Goal: Complete application form

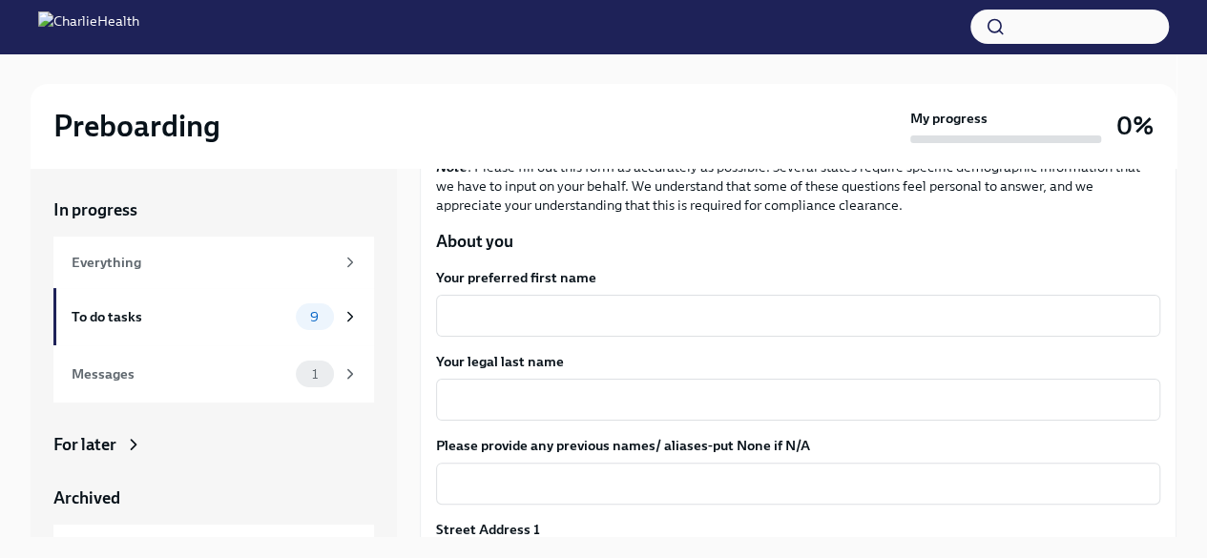
scroll to position [196, 0]
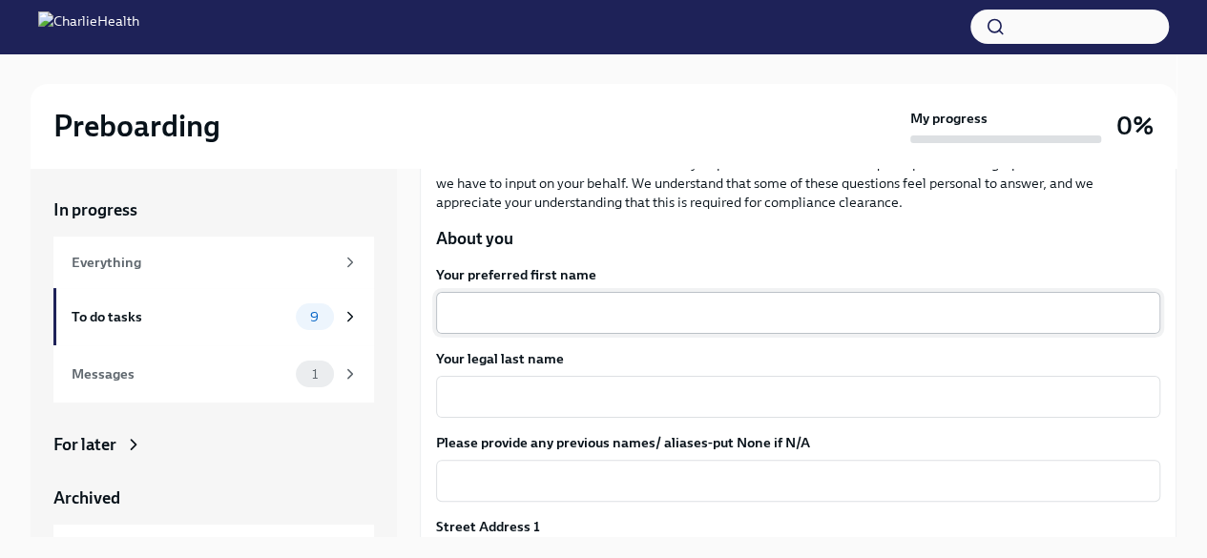
click at [576, 311] on textarea "Your preferred first name" at bounding box center [797, 312] width 701 height 23
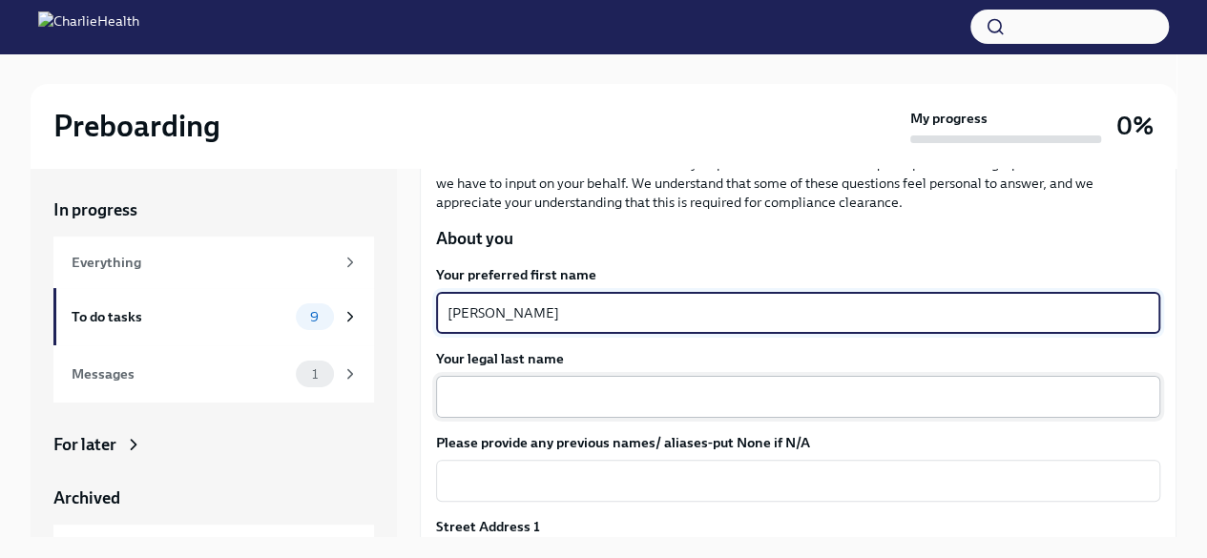
type textarea "[PERSON_NAME]"
click at [536, 400] on textarea "Your legal last name" at bounding box center [797, 396] width 701 height 23
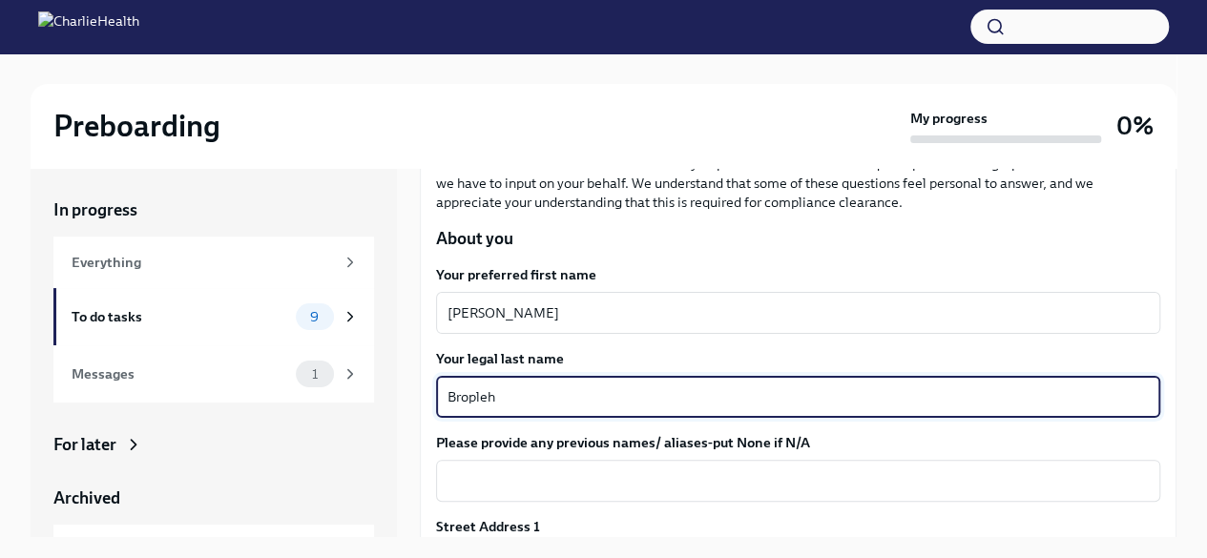
scroll to position [282, 0]
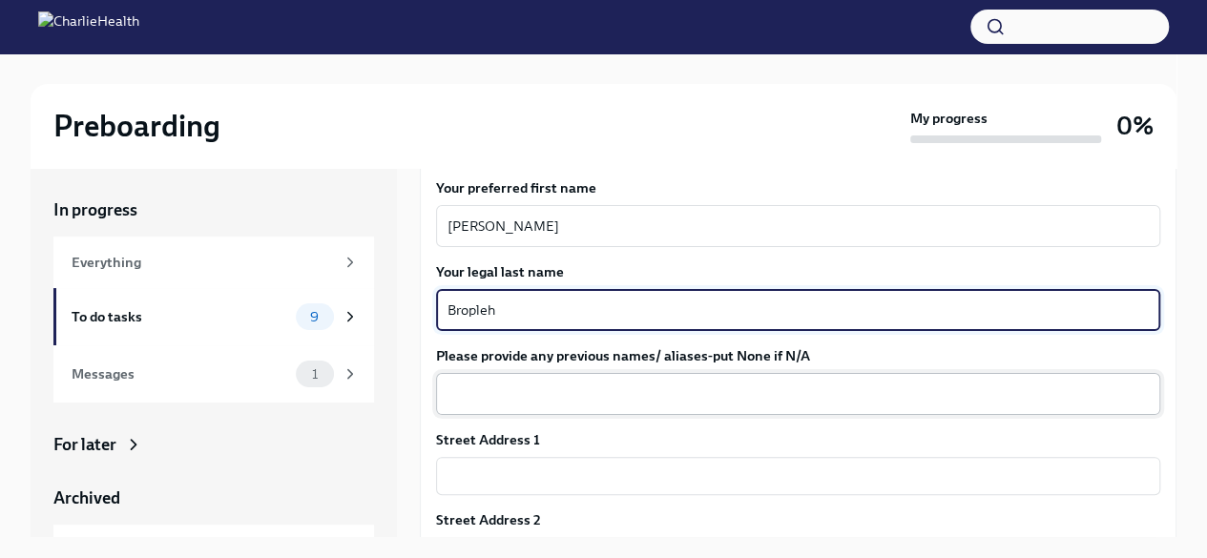
type textarea "Bropleh"
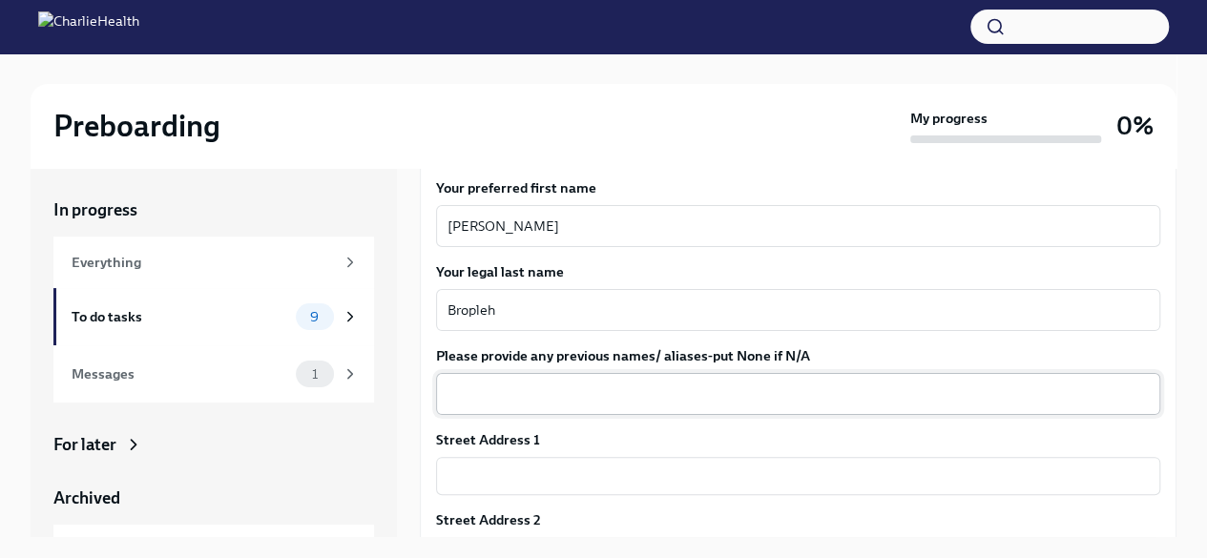
click at [538, 407] on div "x ​" at bounding box center [798, 394] width 724 height 42
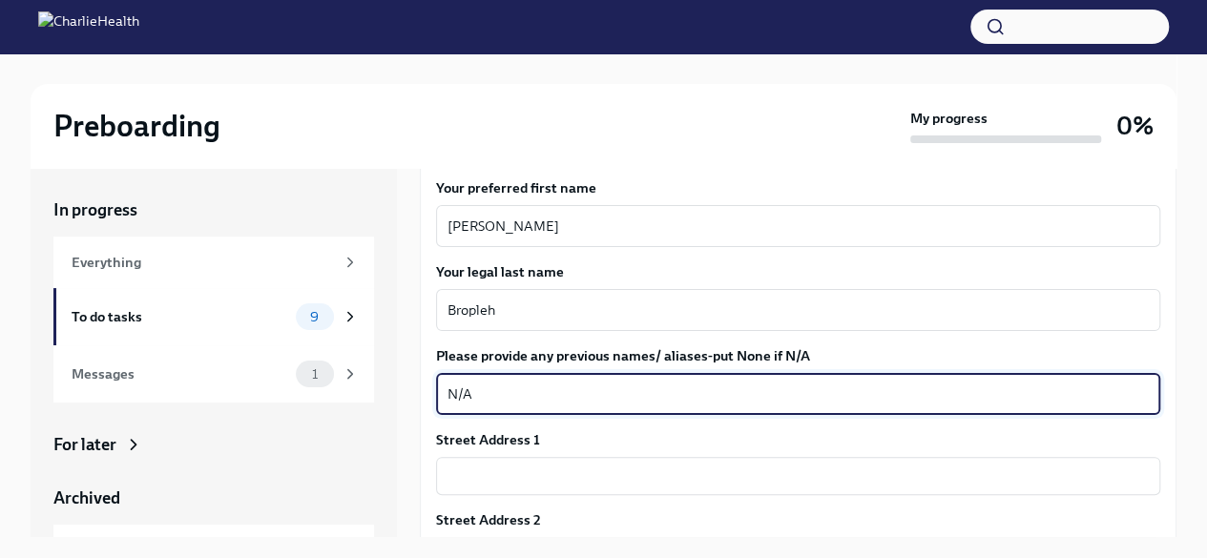
scroll to position [396, 0]
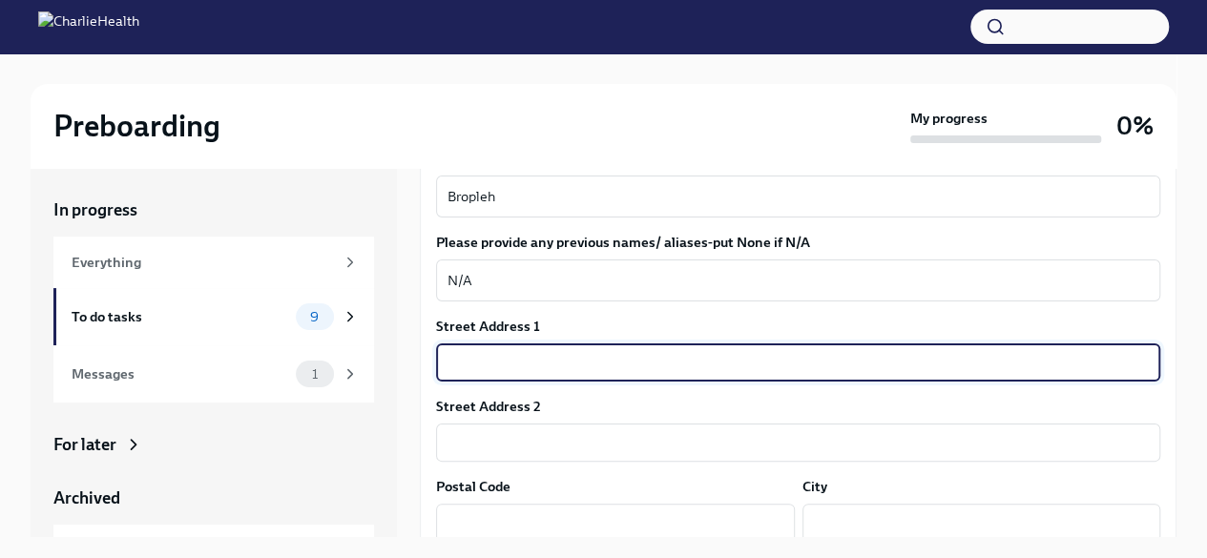
click at [511, 362] on input "text" at bounding box center [798, 362] width 724 height 38
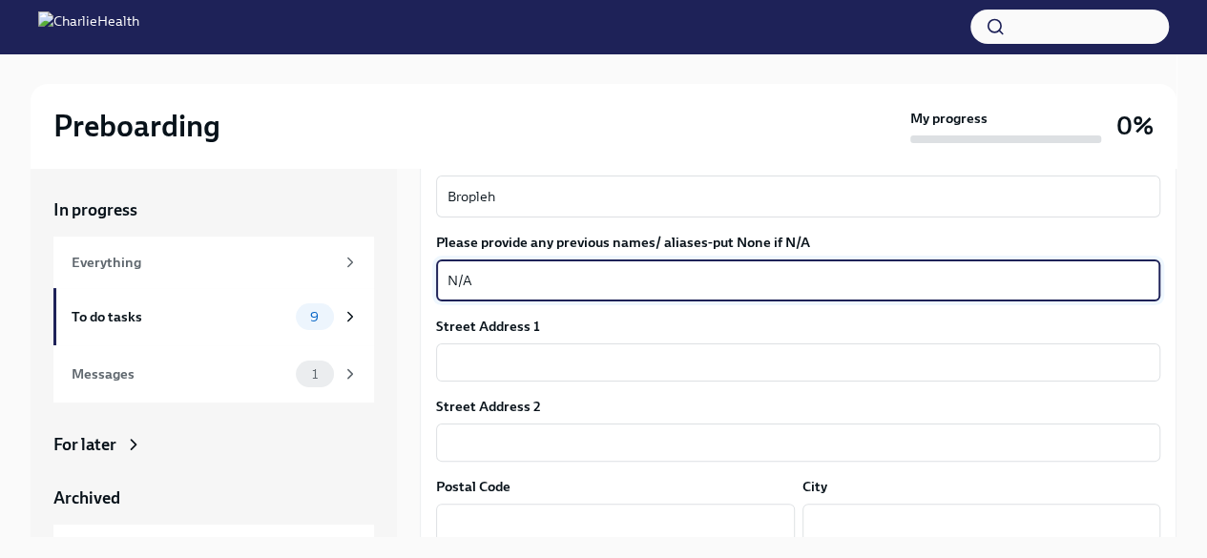
drag, startPoint x: 506, startPoint y: 276, endPoint x: 424, endPoint y: 272, distance: 82.1
type textarea "[PERSON_NAME]"
click at [484, 367] on input "text" at bounding box center [798, 362] width 724 height 38
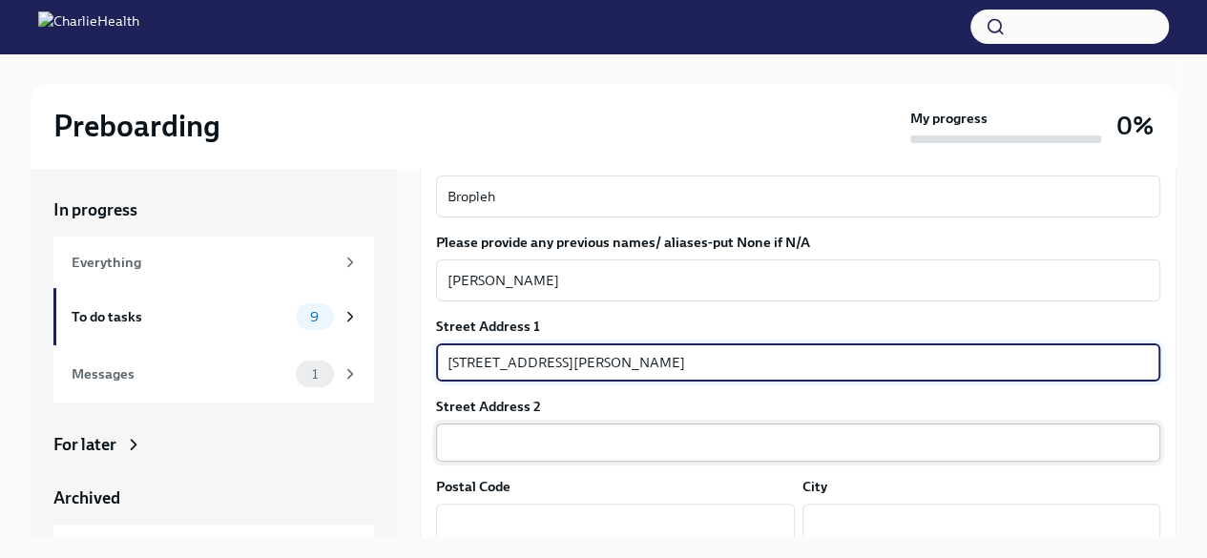
type input "[STREET_ADDRESS][PERSON_NAME]"
click at [485, 436] on input "text" at bounding box center [798, 443] width 724 height 38
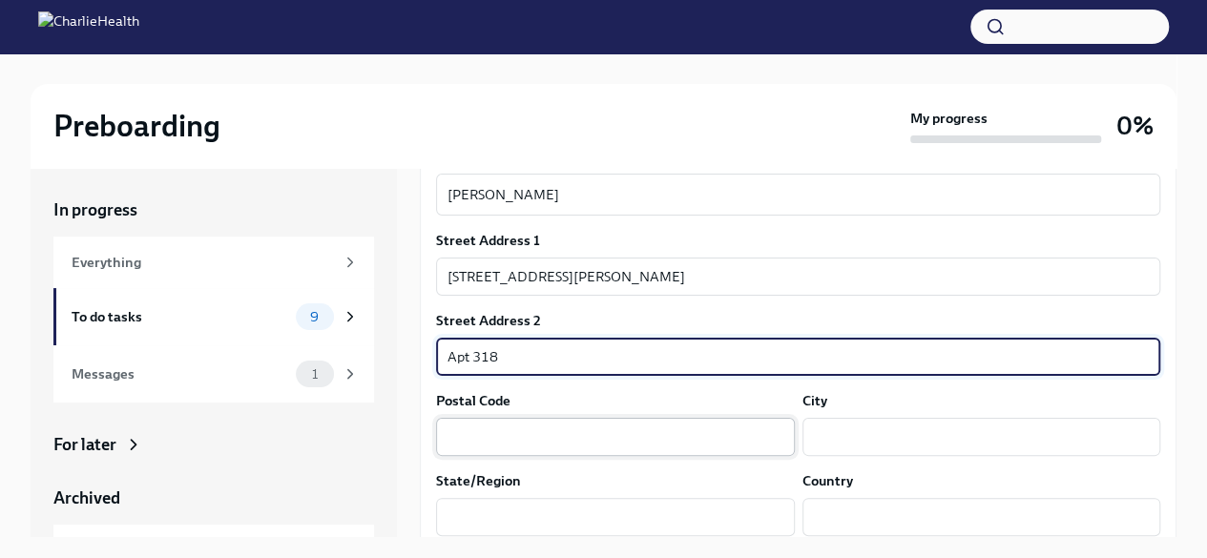
scroll to position [484, 0]
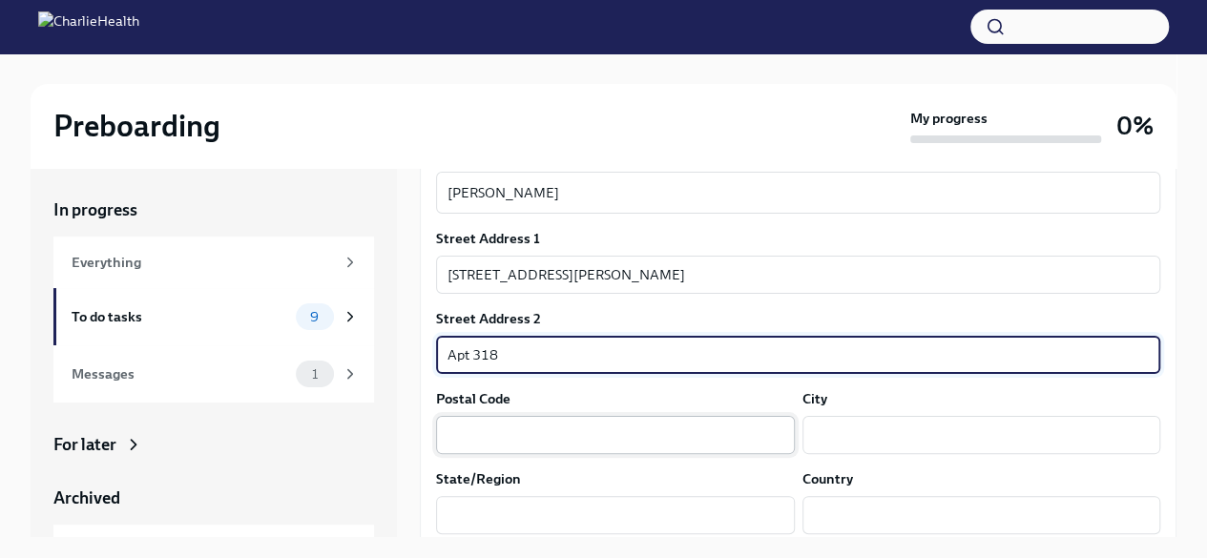
type input "Apt 318"
click at [477, 428] on input "text" at bounding box center [615, 435] width 359 height 38
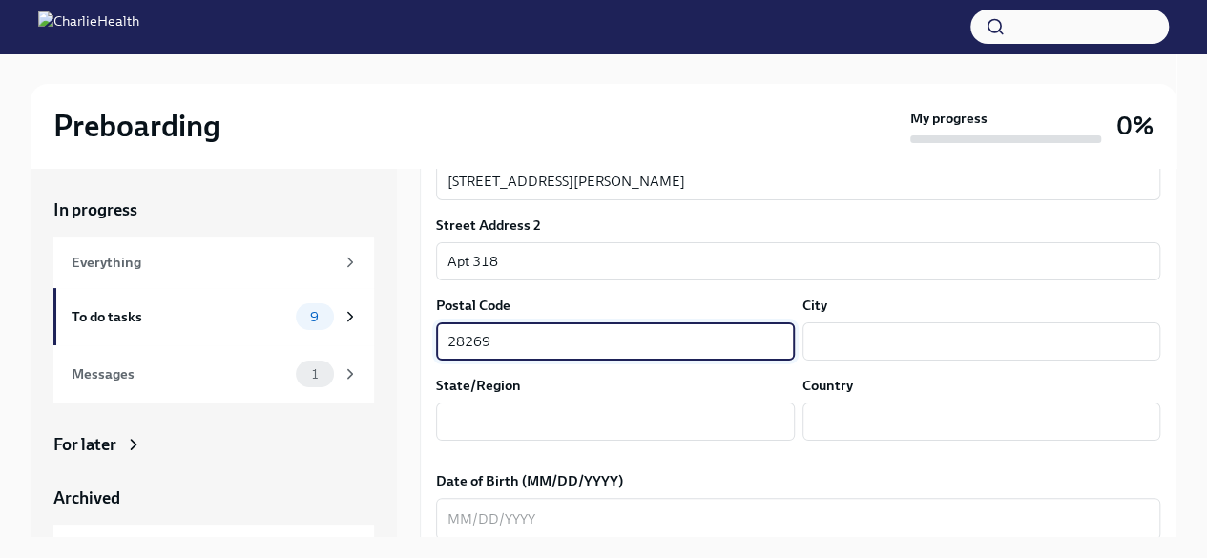
scroll to position [578, 0]
type input "28269"
click at [823, 339] on input "text" at bounding box center [981, 341] width 359 height 38
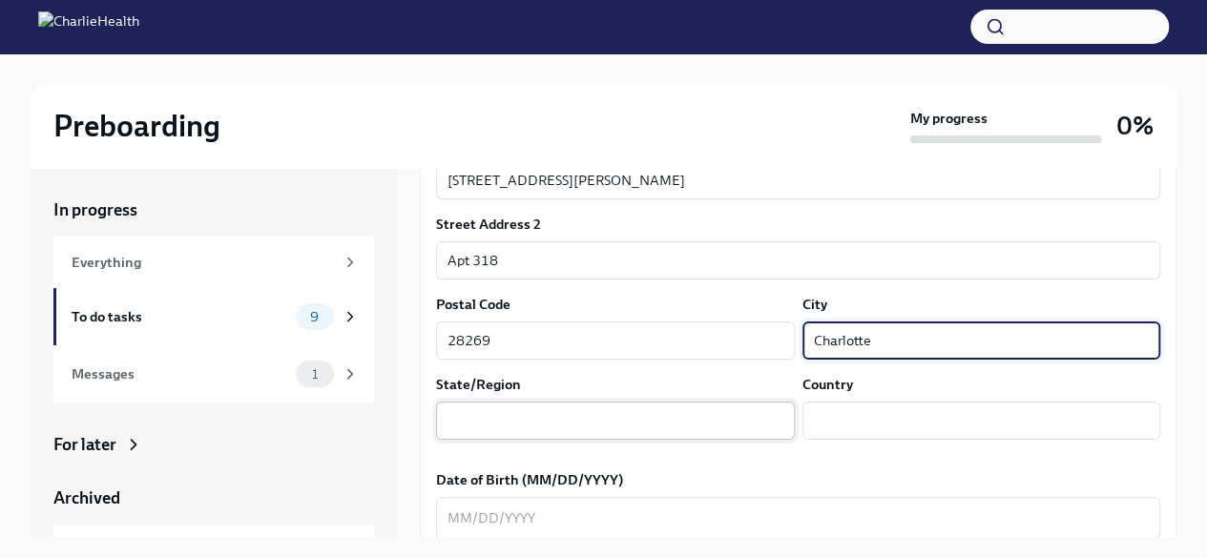
type input "Charlotte"
click at [548, 428] on input "text" at bounding box center [615, 421] width 359 height 38
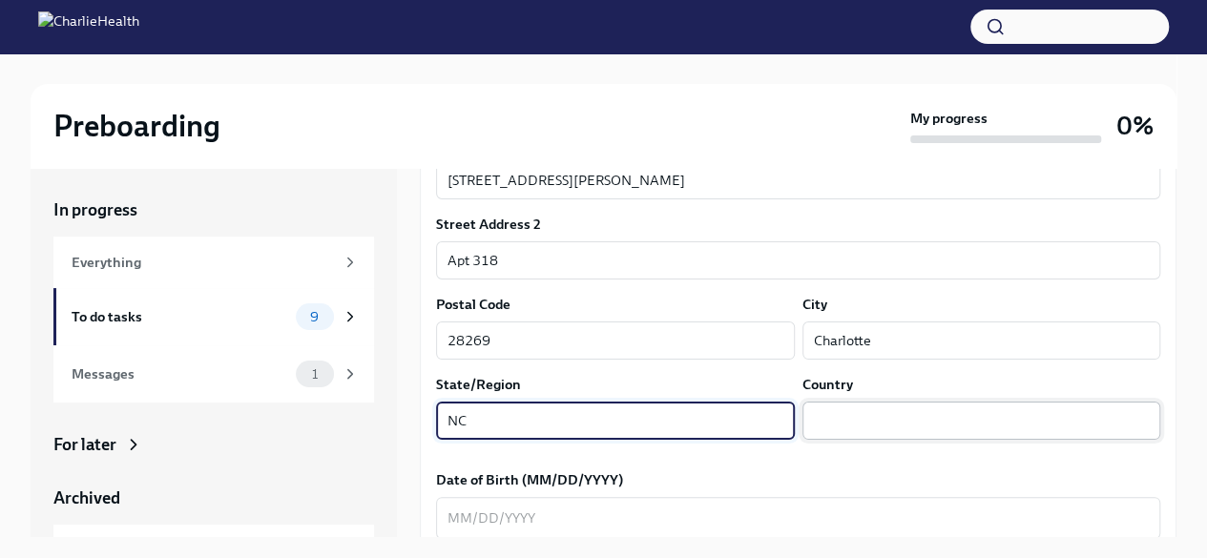
type input "NC"
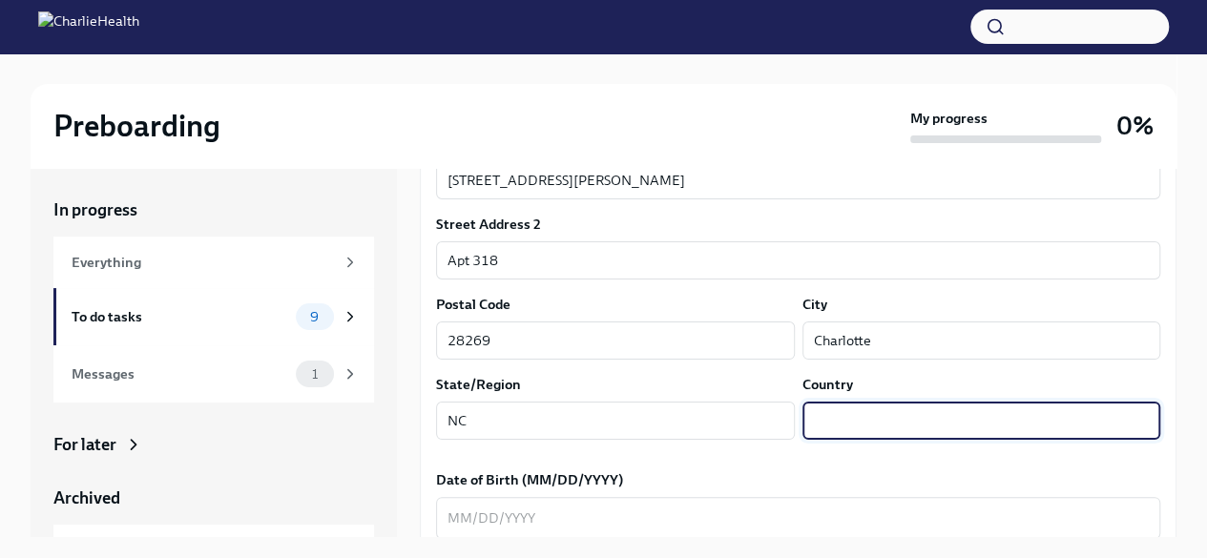
click at [829, 423] on input "text" at bounding box center [981, 421] width 359 height 38
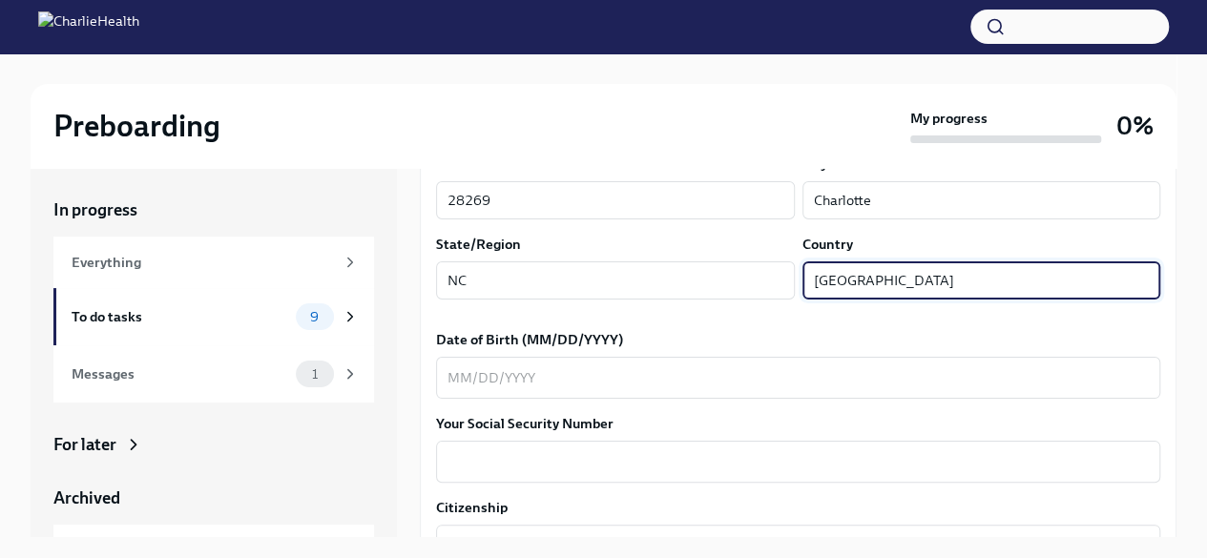
scroll to position [721, 0]
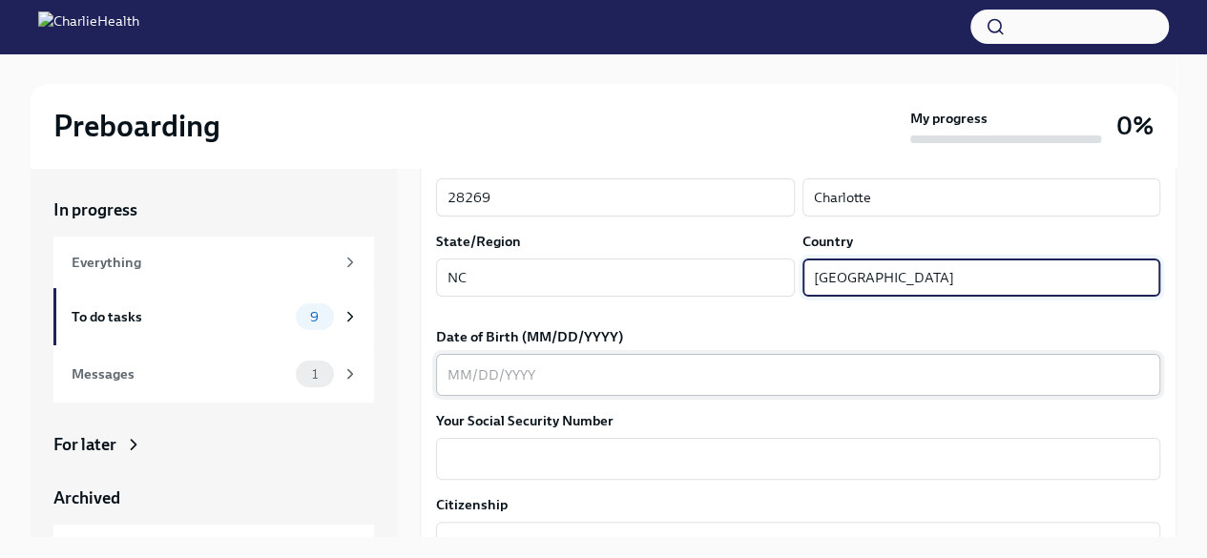
type input "[GEOGRAPHIC_DATA]"
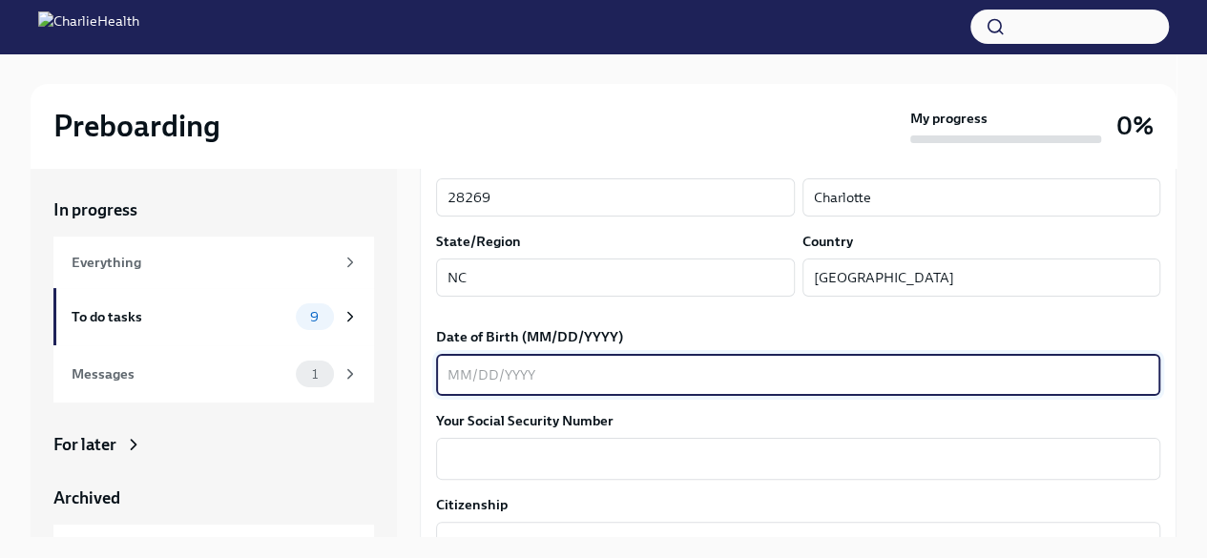
click at [460, 376] on textarea "Date of Birth (MM/DD/YYYY)" at bounding box center [797, 375] width 701 height 23
click at [466, 375] on textarea "0420" at bounding box center [797, 375] width 701 height 23
click at [488, 377] on textarea "04/20" at bounding box center [797, 375] width 701 height 23
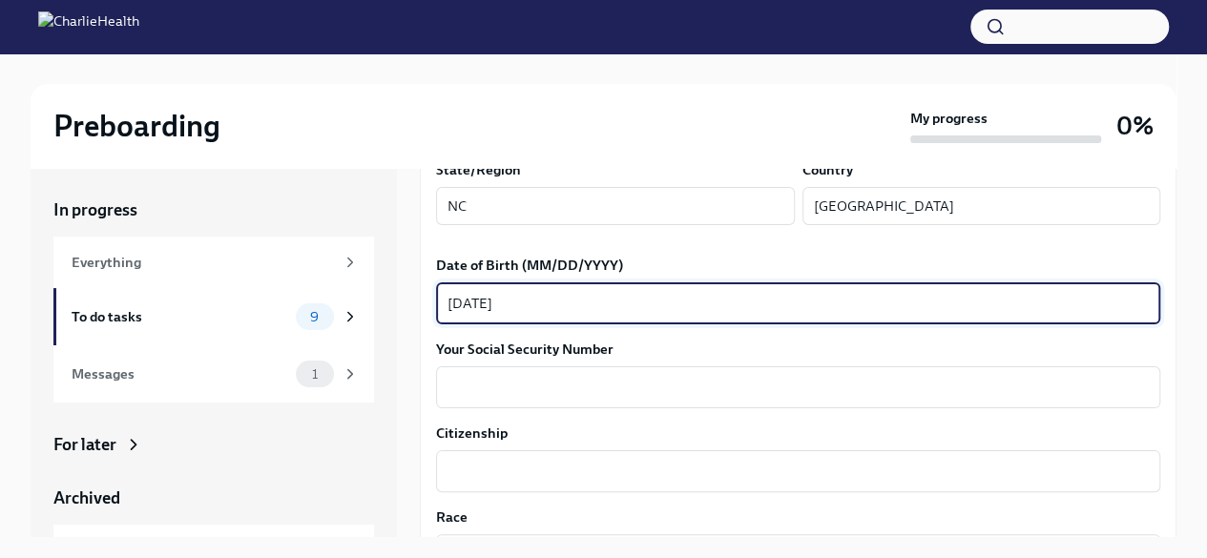
scroll to position [794, 0]
type textarea "[DATE]"
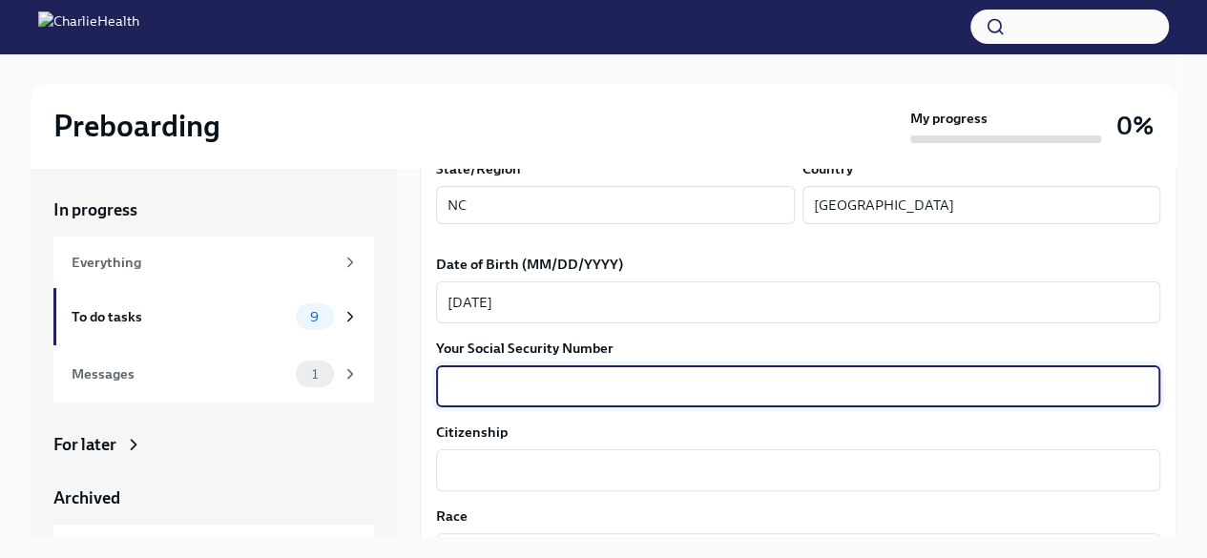
click at [488, 381] on textarea "Your Social Security Number" at bounding box center [797, 386] width 701 height 23
type textarea "200-80-2044"
click at [490, 472] on textarea "Citizenship" at bounding box center [797, 470] width 701 height 23
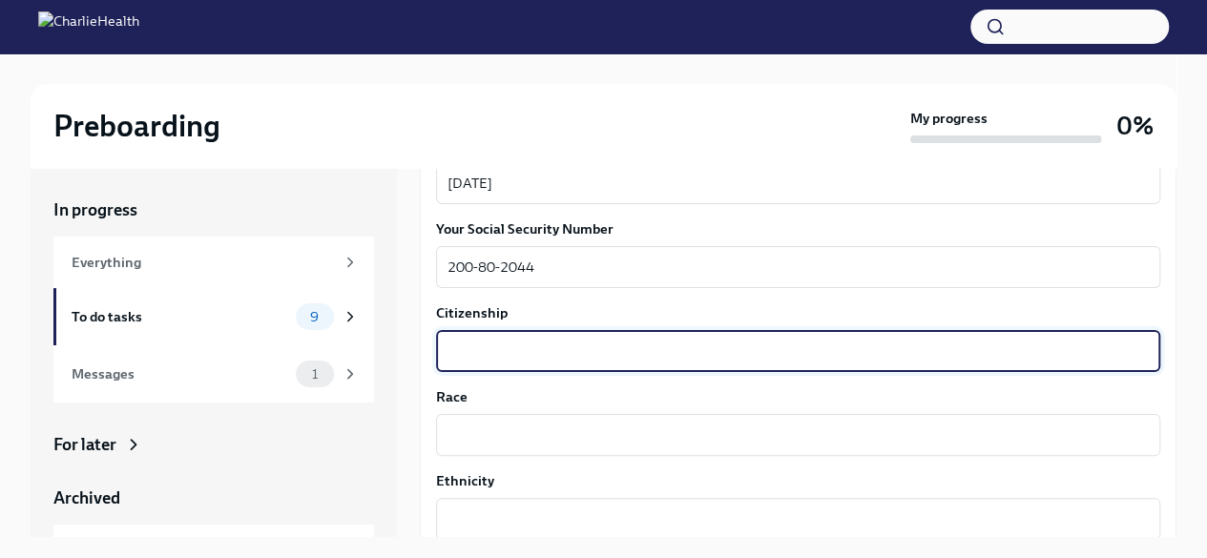
scroll to position [914, 0]
type textarea "Yes"
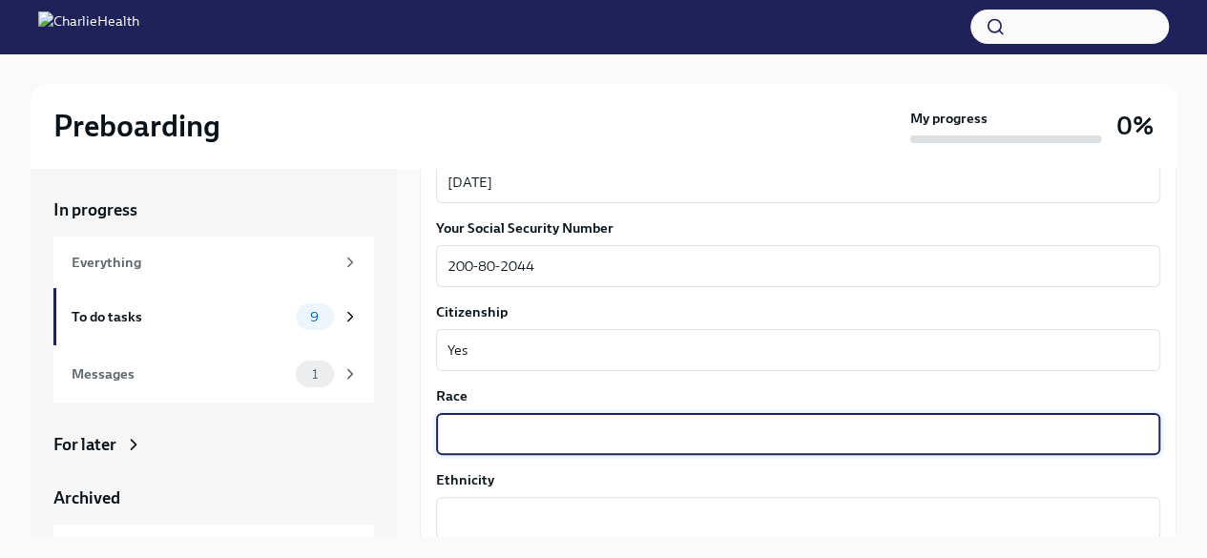
click at [484, 436] on textarea "Race" at bounding box center [797, 434] width 701 height 23
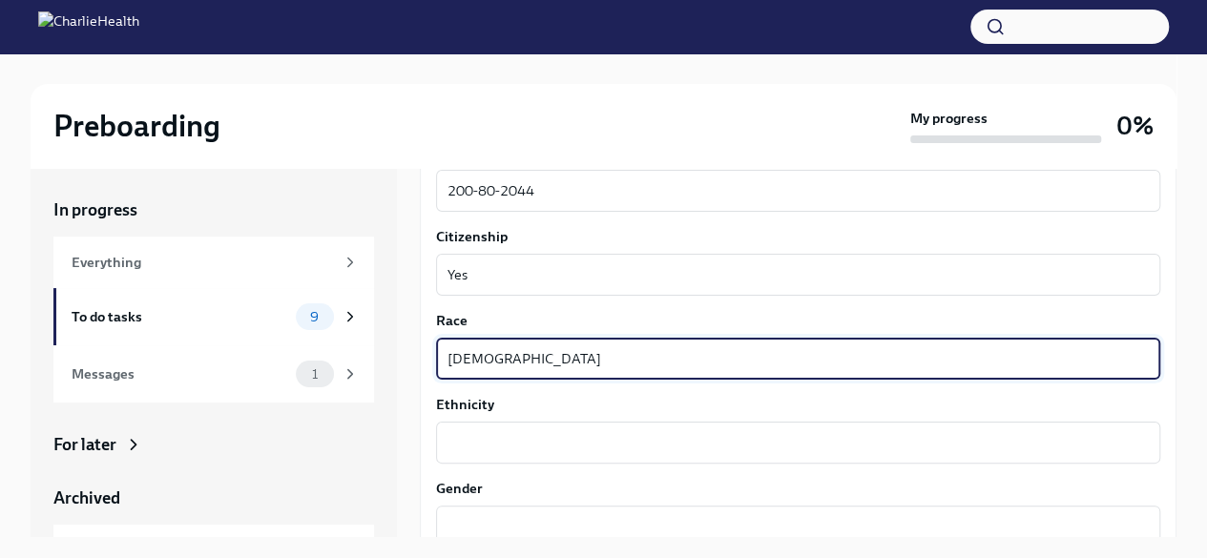
scroll to position [990, 0]
click at [484, 441] on textarea "Ethnicity" at bounding box center [797, 441] width 701 height 23
drag, startPoint x: 588, startPoint y: 364, endPoint x: 344, endPoint y: 379, distance: 243.8
click at [344, 379] on div "In progress Everything To do tasks 9 Messages 1 For later Archived Completed ta…" at bounding box center [604, 352] width 1146 height 369
type textarea "Black"
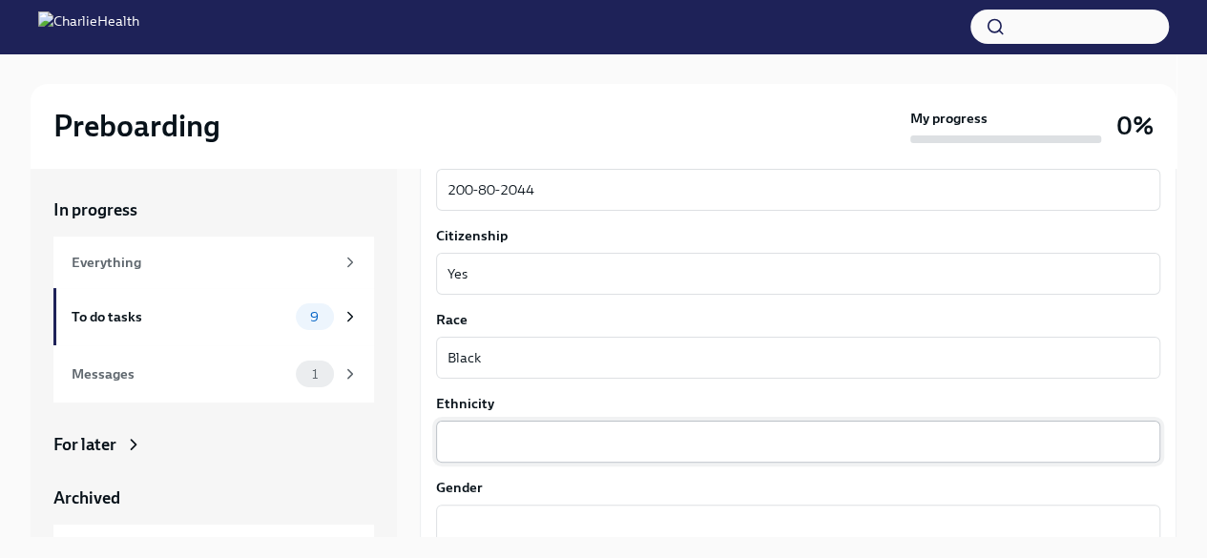
click at [499, 453] on div "x ​" at bounding box center [798, 442] width 724 height 42
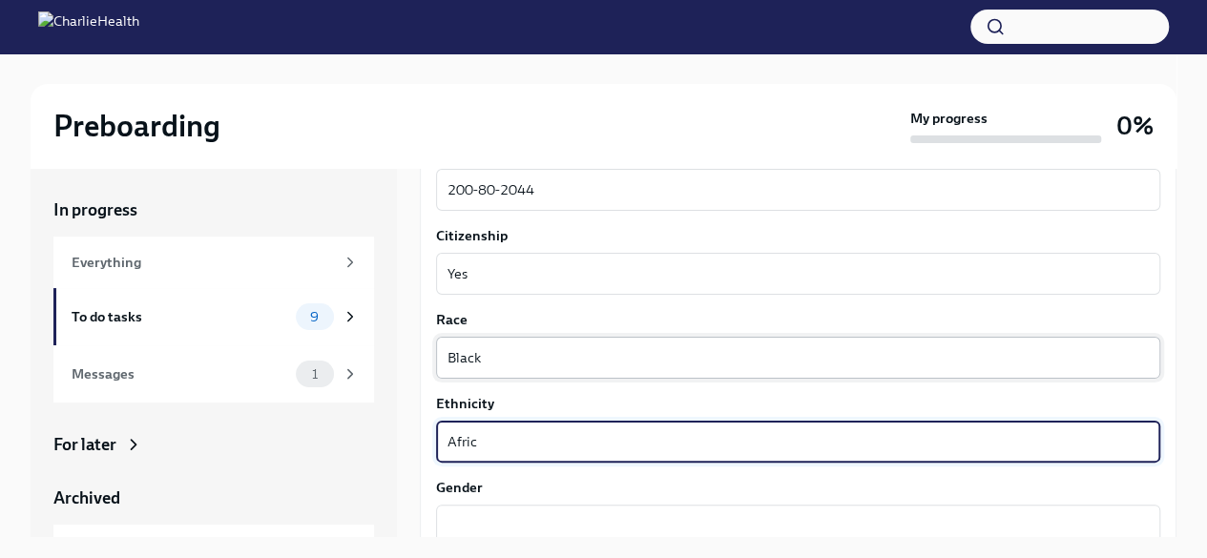
type textarea "Afric"
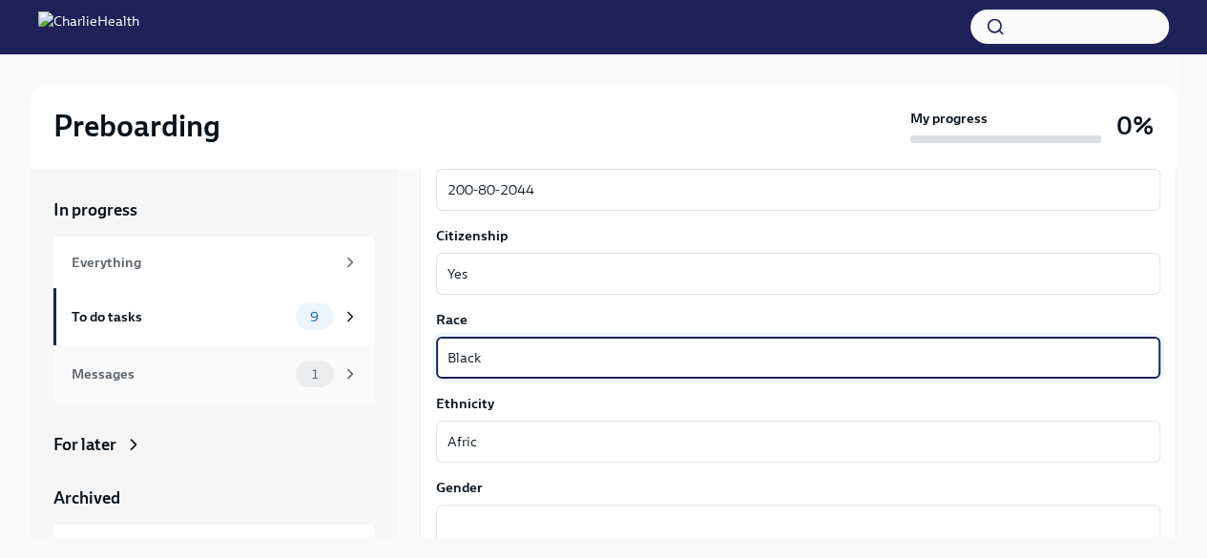
drag, startPoint x: 493, startPoint y: 358, endPoint x: 330, endPoint y: 348, distance: 163.4
click at [330, 348] on div "In progress Everything To do tasks 9 Messages 1 For later Archived Completed ta…" at bounding box center [604, 352] width 1146 height 369
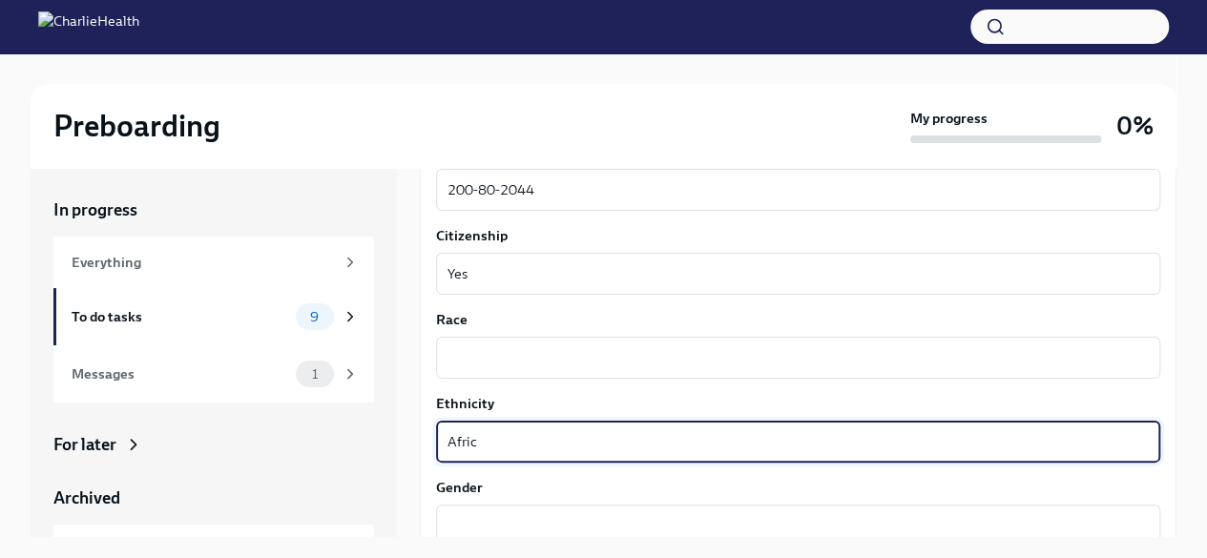
click at [511, 440] on textarea "Afric" at bounding box center [797, 441] width 701 height 23
type textarea "[DEMOGRAPHIC_DATA]"
click at [480, 359] on textarea "Race" at bounding box center [797, 357] width 701 height 23
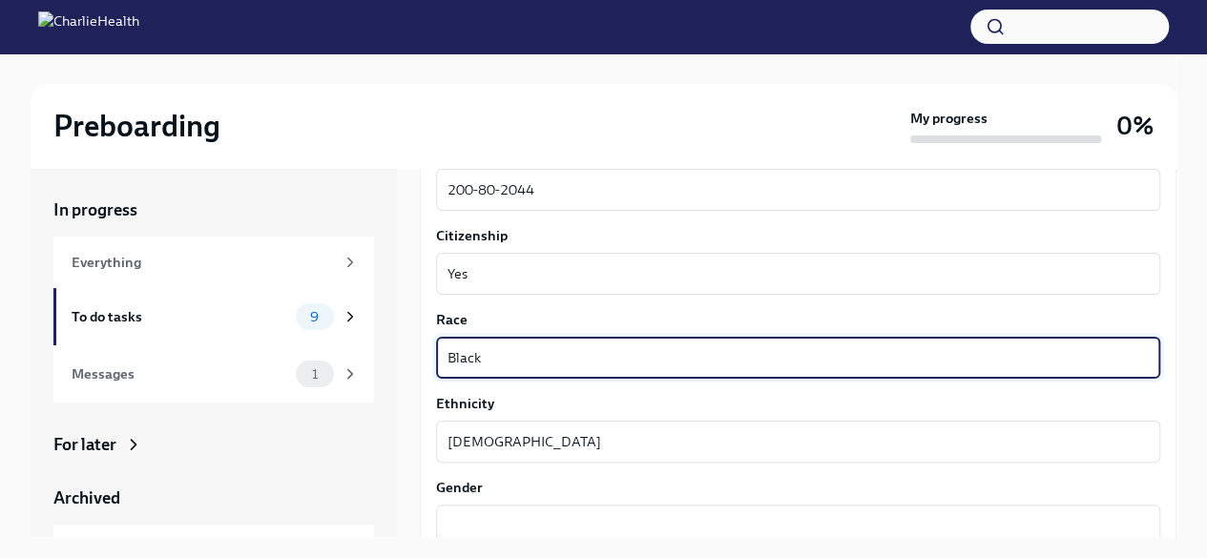
scroll to position [1128, 0]
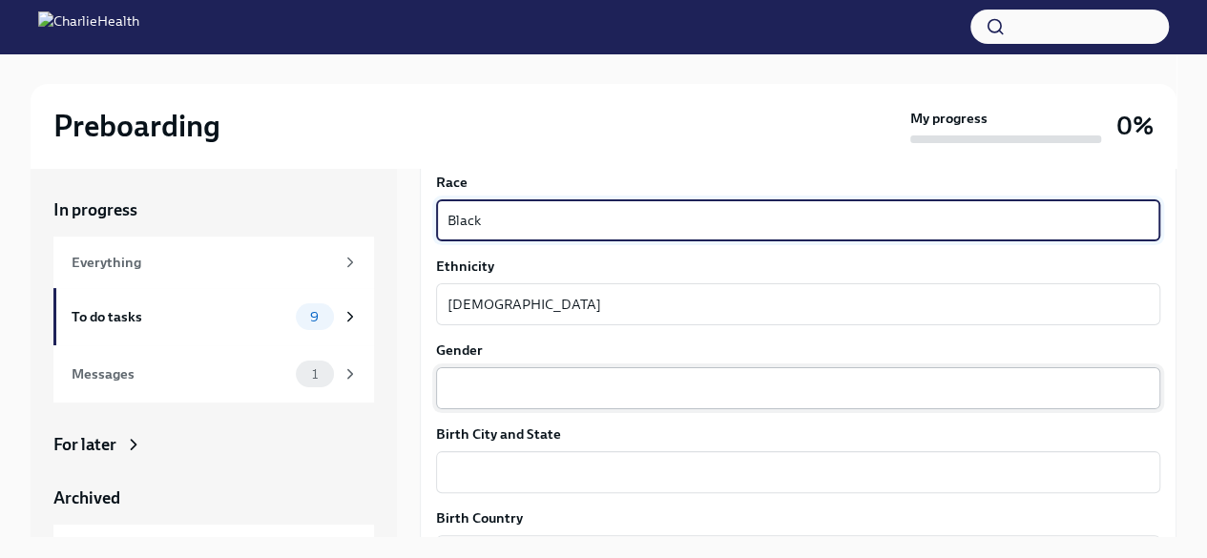
type textarea "Black"
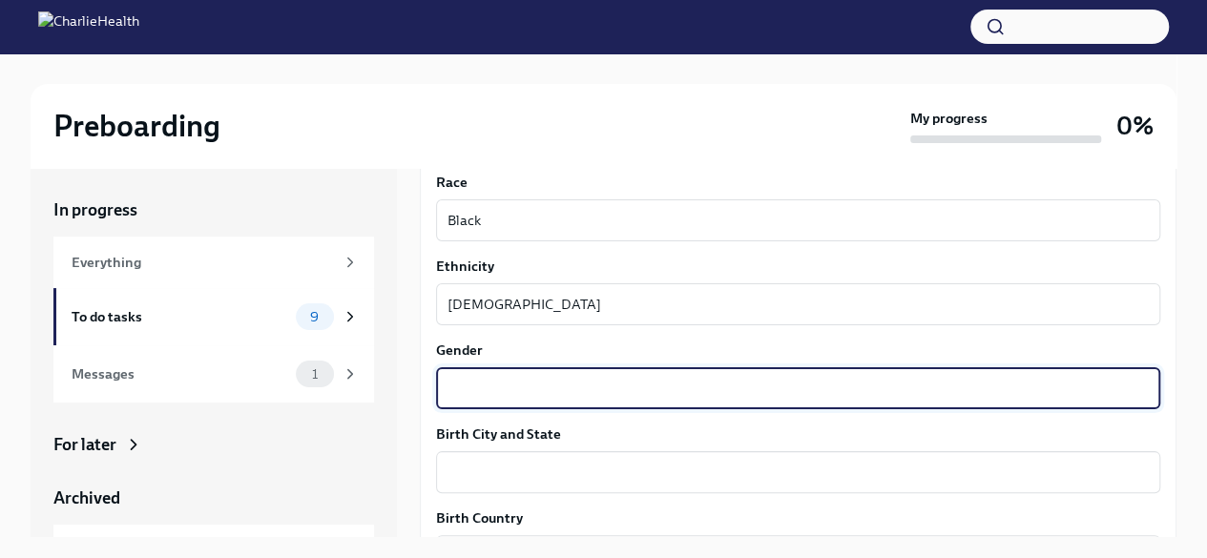
click at [475, 390] on textarea "Gender" at bounding box center [797, 388] width 701 height 23
type textarea "[DEMOGRAPHIC_DATA]"
click at [494, 476] on textarea "Birth City and State" at bounding box center [797, 472] width 701 height 23
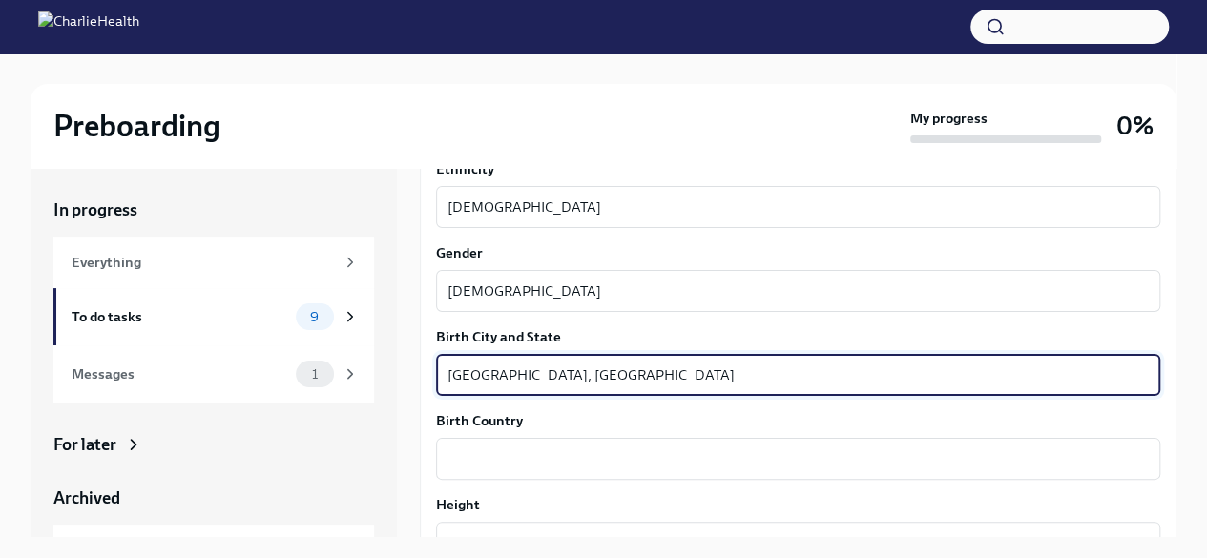
scroll to position [1235, 0]
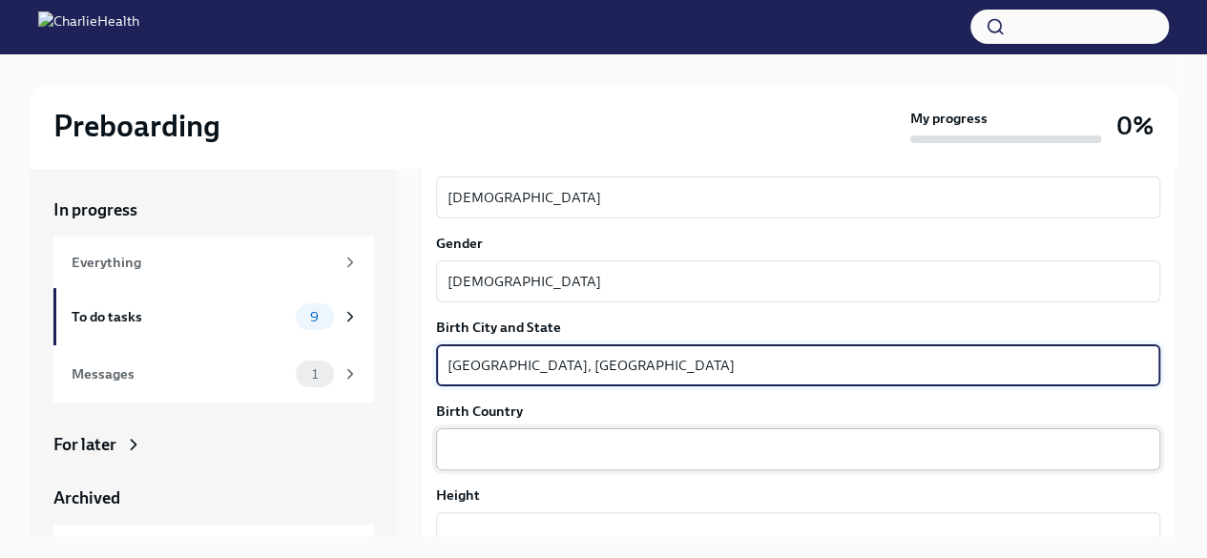
type textarea "[GEOGRAPHIC_DATA], [GEOGRAPHIC_DATA]"
click at [504, 457] on textarea "Birth Country" at bounding box center [797, 449] width 701 height 23
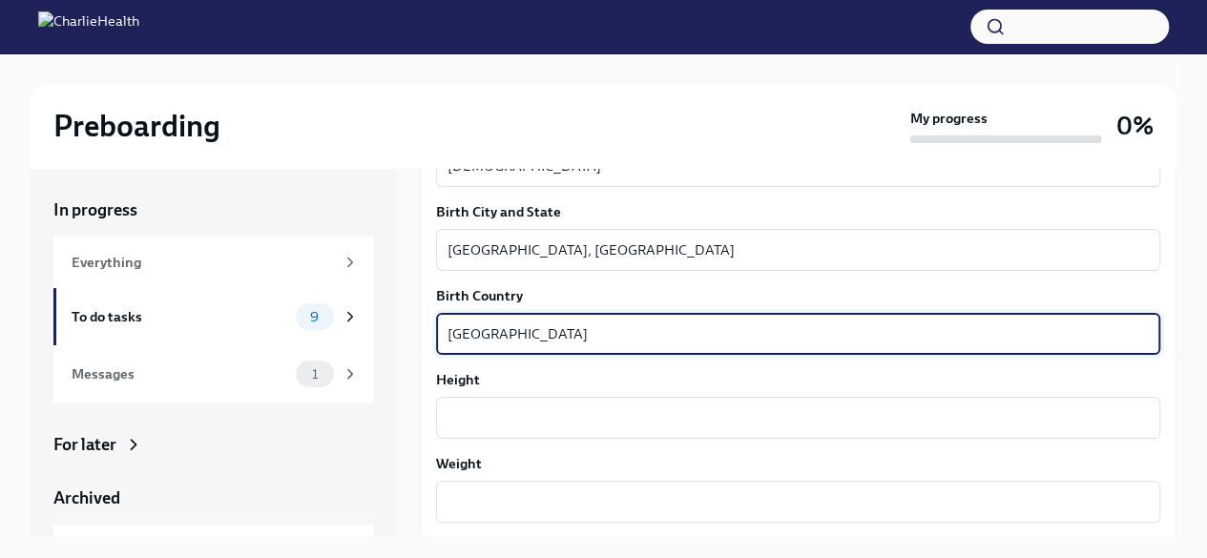
scroll to position [1355, 0]
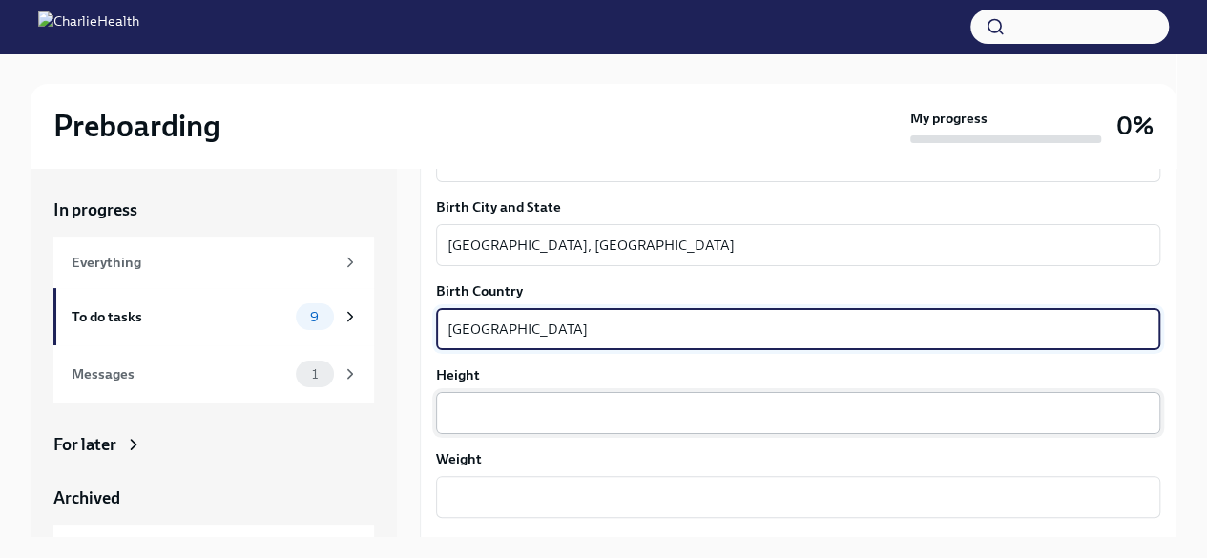
type textarea "[GEOGRAPHIC_DATA]"
click at [493, 413] on textarea "Height" at bounding box center [797, 413] width 701 height 23
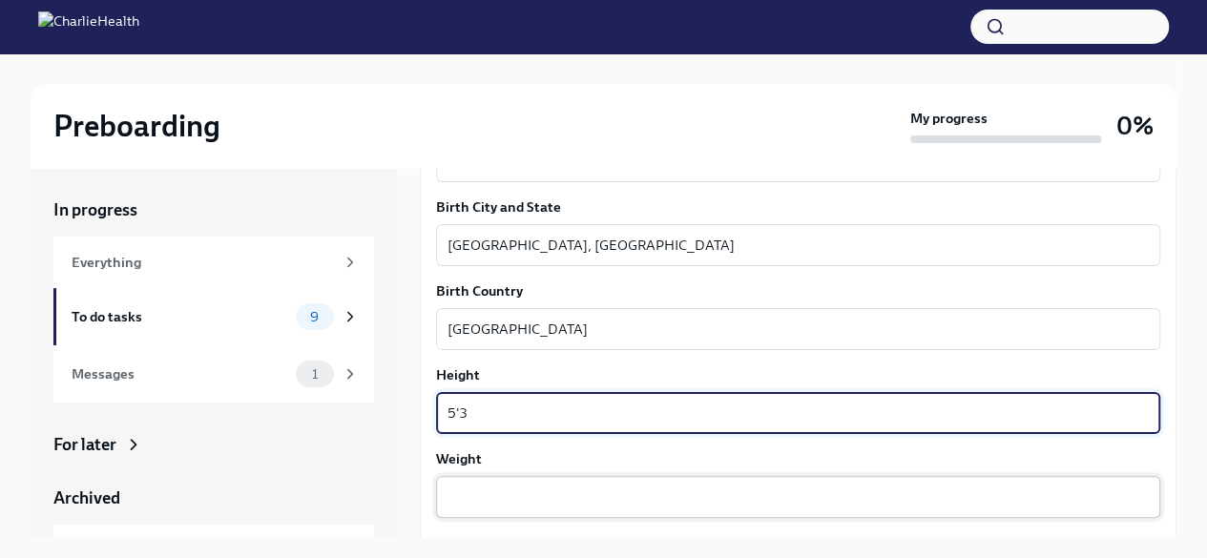
type textarea "5'3"
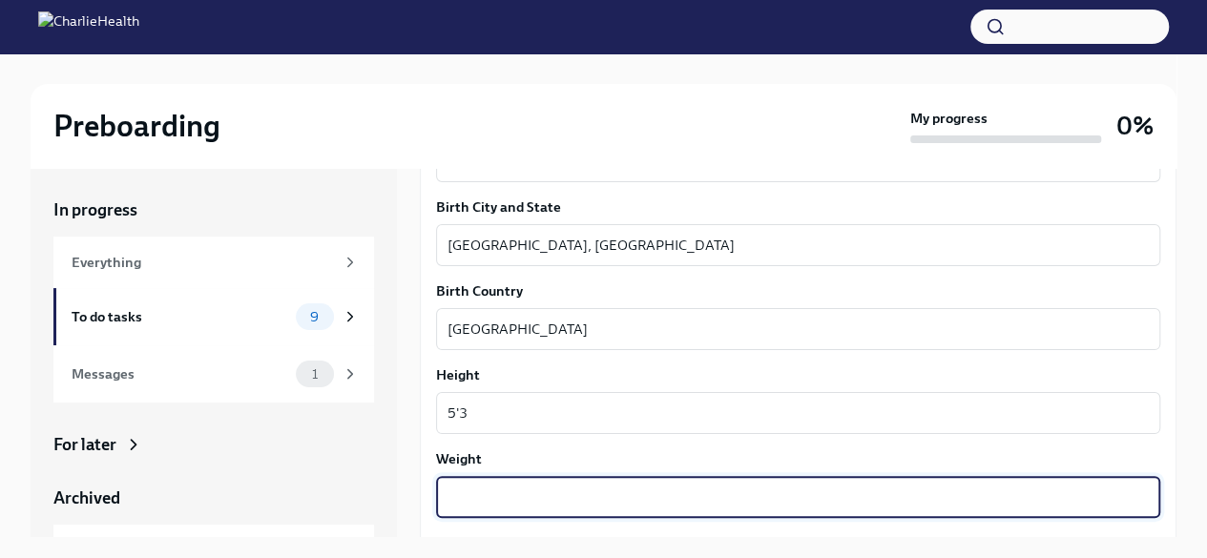
click at [478, 500] on textarea "Weight" at bounding box center [797, 497] width 701 height 23
drag, startPoint x: 526, startPoint y: 504, endPoint x: 395, endPoint y: 498, distance: 130.8
click at [395, 498] on div "In progress Everything To do tasks 9 Messages 1 For later Archived Completed ta…" at bounding box center [604, 352] width 1146 height 369
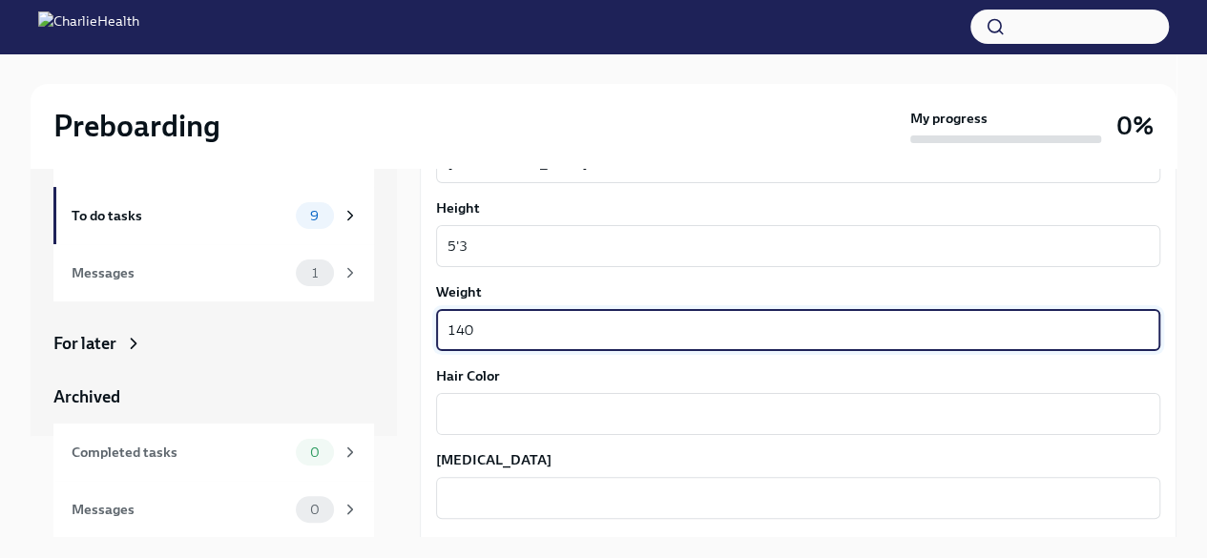
scroll to position [1524, 0]
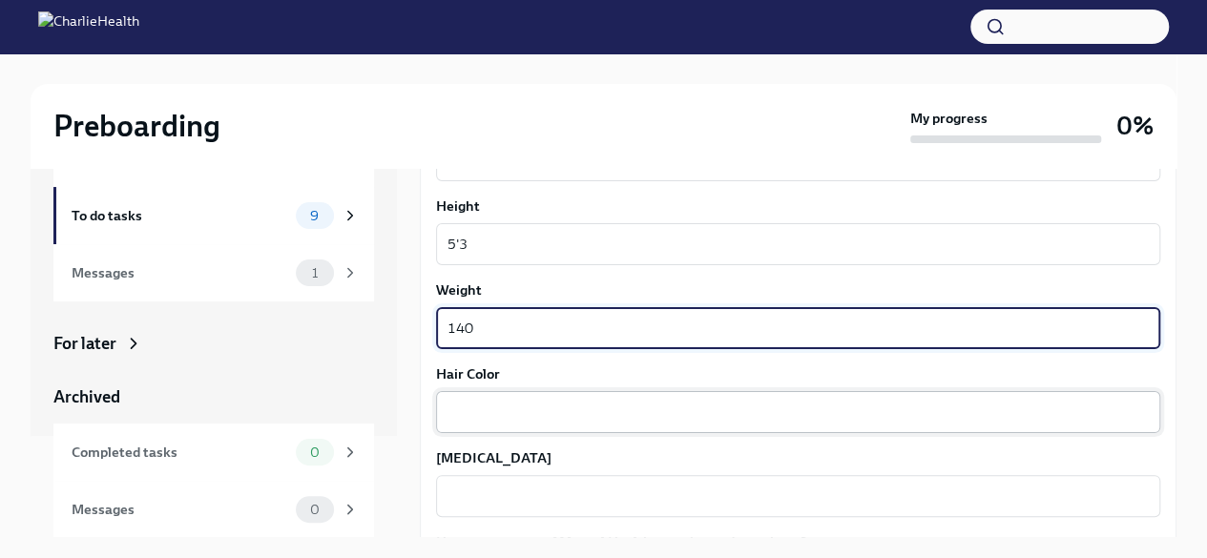
type textarea "140"
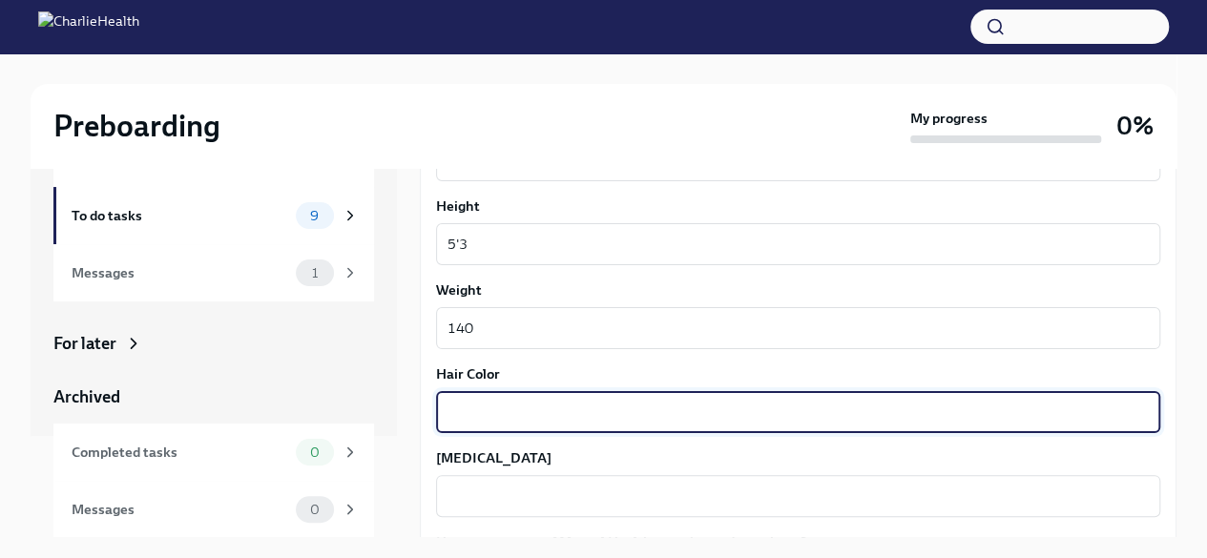
click at [483, 405] on textarea "Hair Color" at bounding box center [797, 412] width 701 height 23
type textarea "b"
type textarea "Brown"
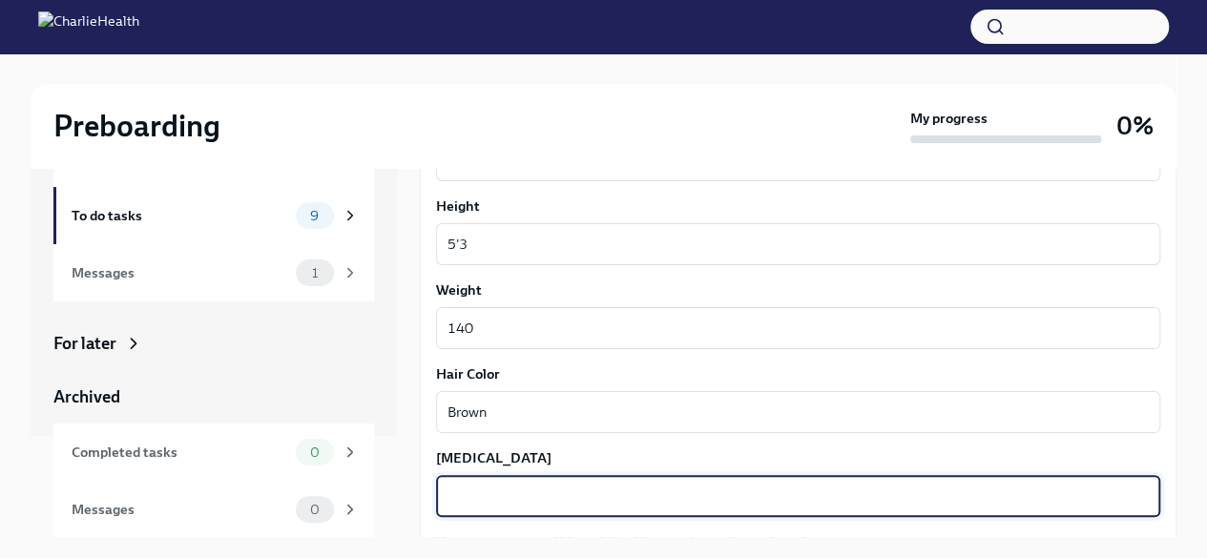
click at [483, 495] on textarea "[MEDICAL_DATA]" at bounding box center [797, 496] width 701 height 23
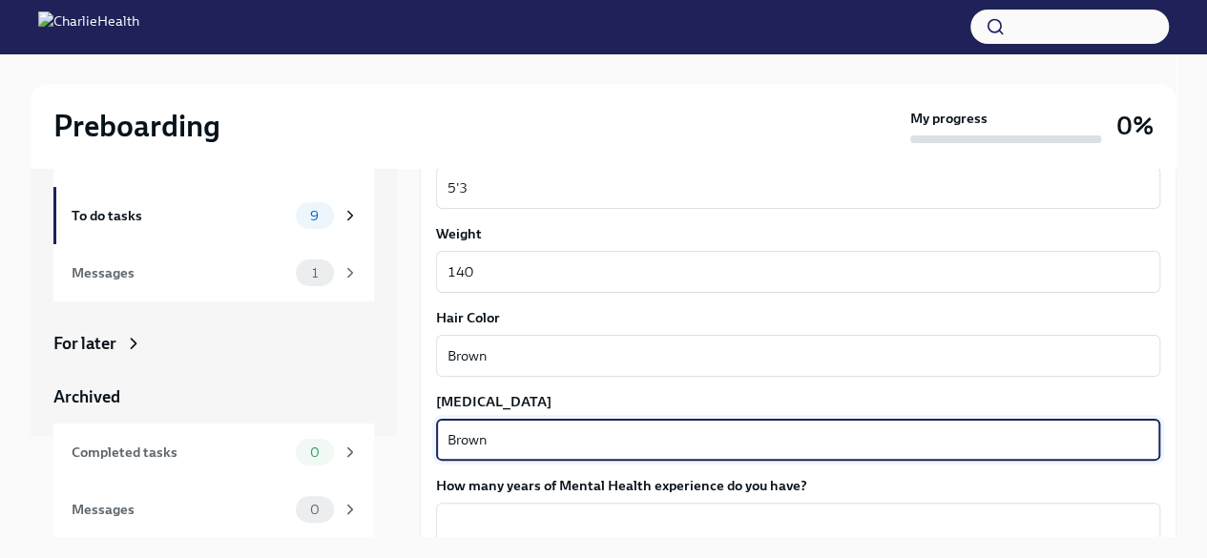
scroll to position [1588, 0]
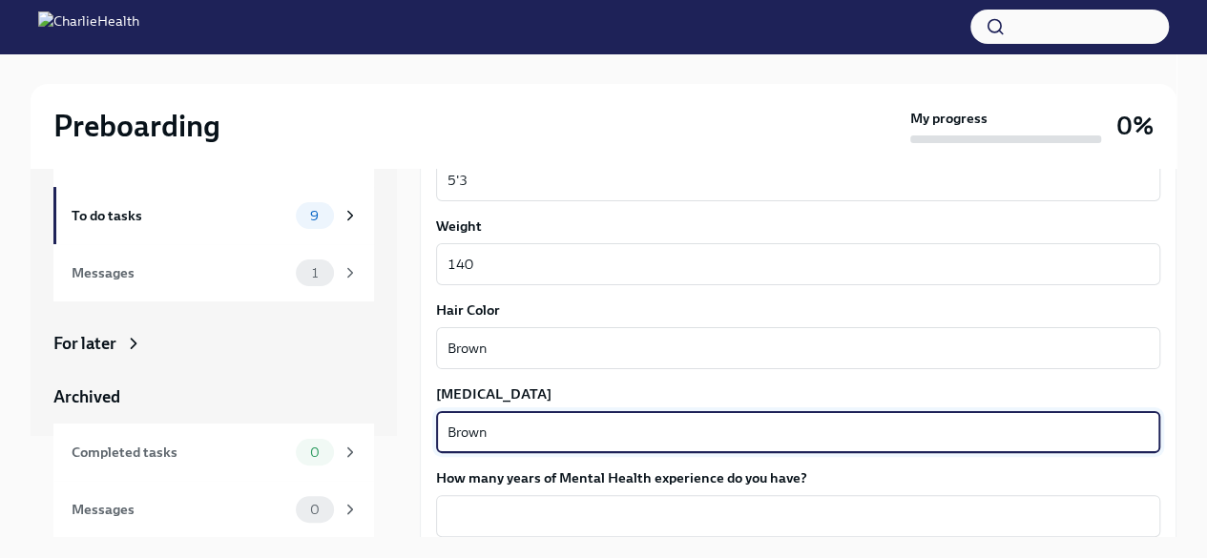
click at [450, 430] on textarea "Brown" at bounding box center [797, 432] width 701 height 23
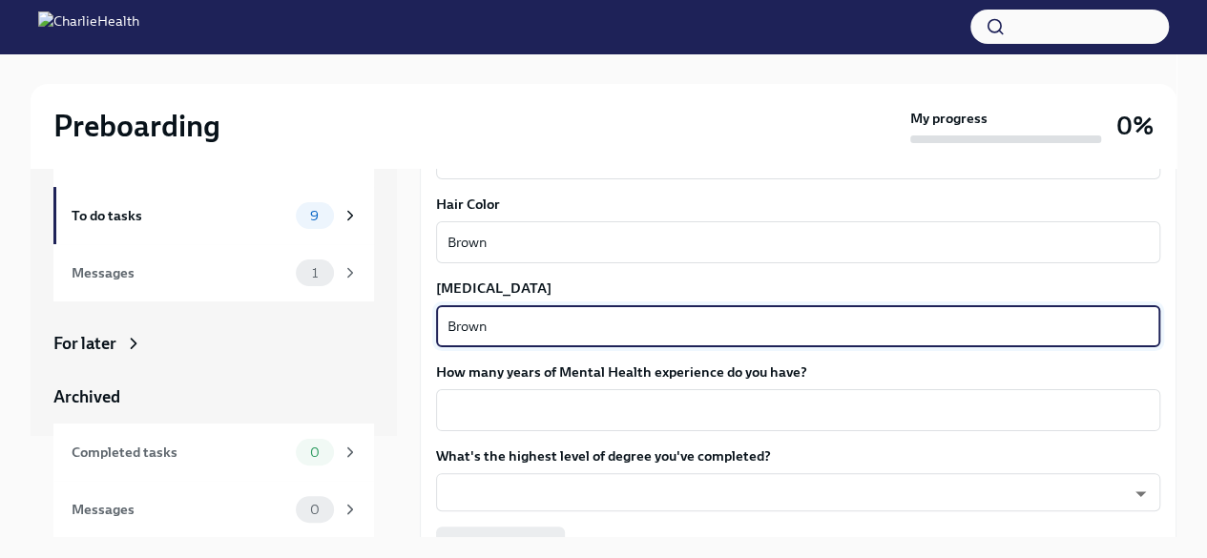
scroll to position [1697, 0]
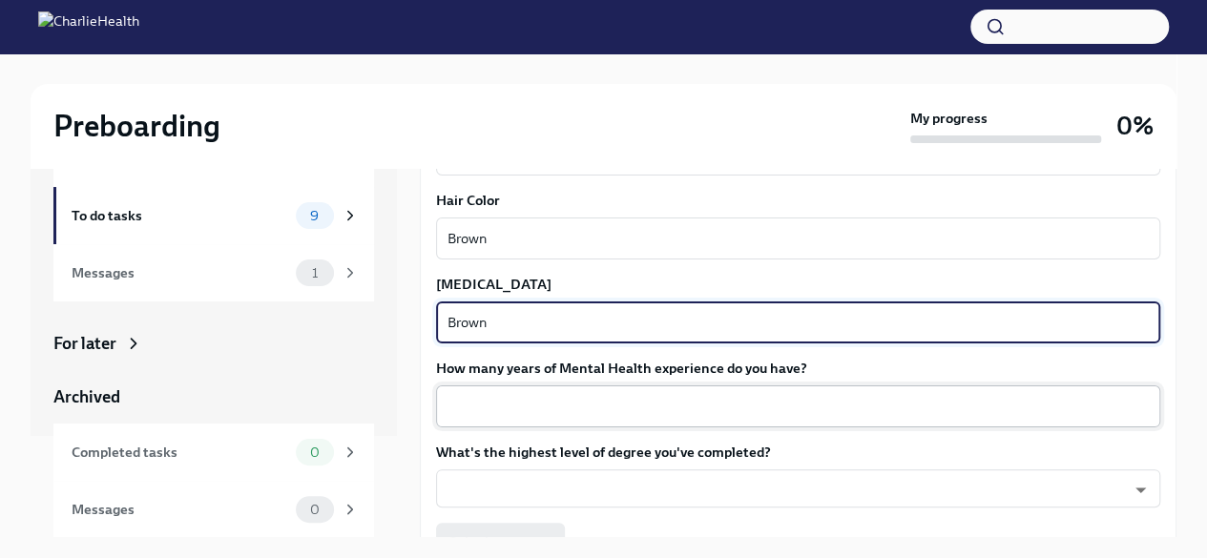
type textarea "Brown"
click at [536, 406] on textarea "How many years of Mental Health experience do you have?" at bounding box center [797, 406] width 701 height 23
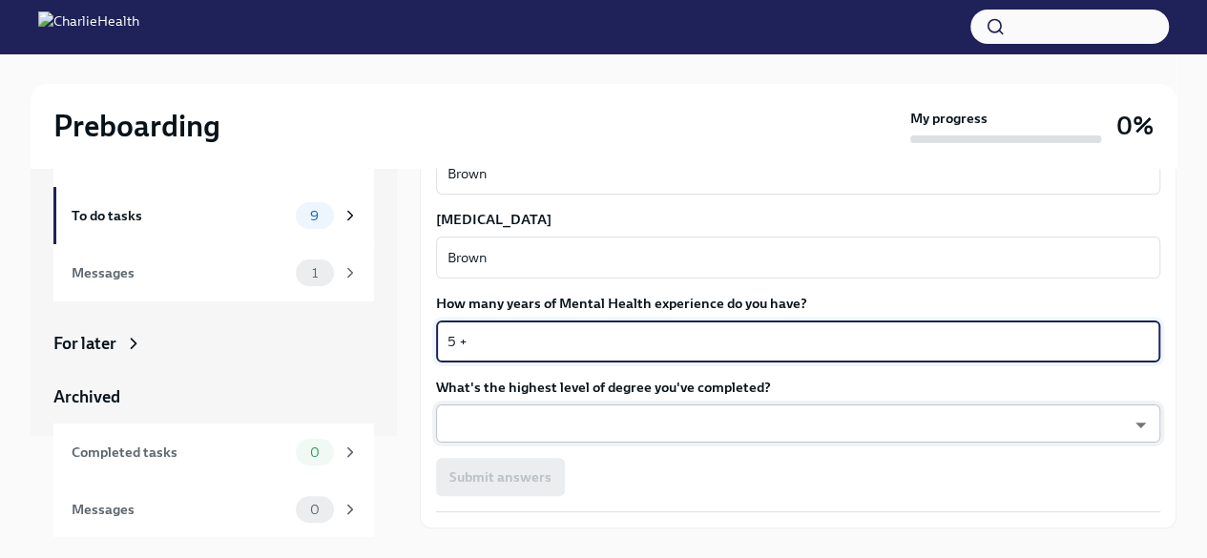
scroll to position [1767, 0]
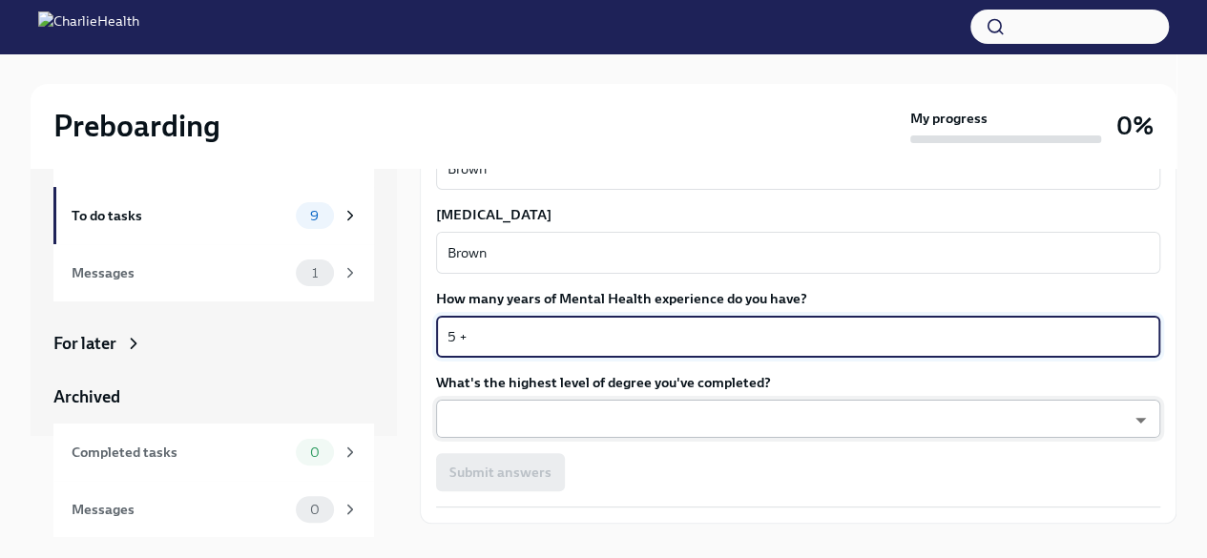
type textarea "5 +"
click at [553, 427] on body "Preboarding My progress 0% In progress Everything To do tasks 9 Messages 1 For …" at bounding box center [603, 295] width 1207 height 591
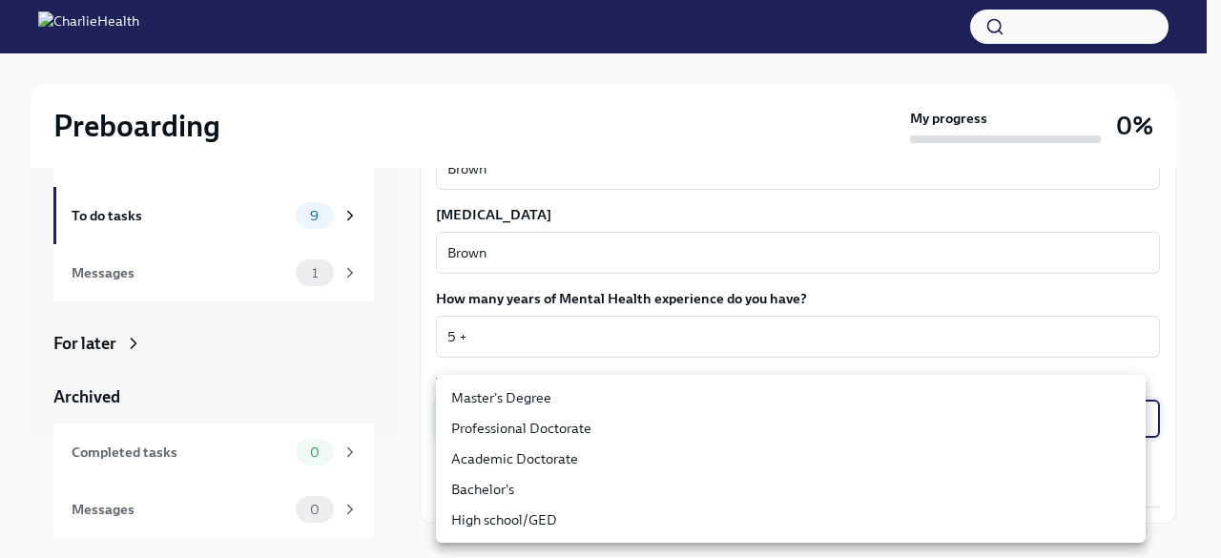
click at [515, 391] on li "Master's Degree" at bounding box center [791, 398] width 710 height 31
type input "2vBr-ghkD"
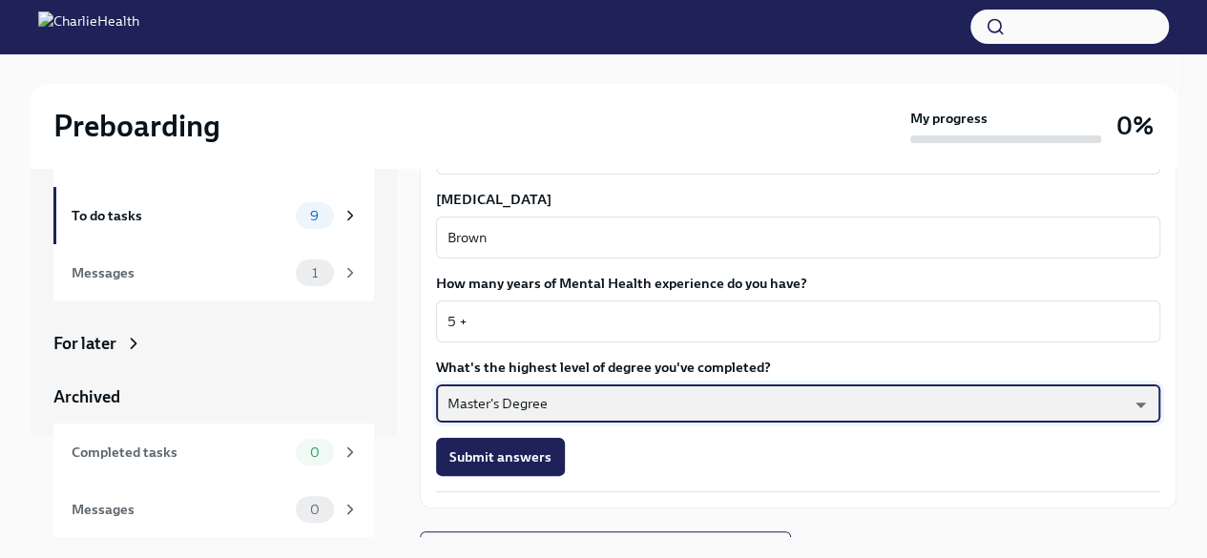
scroll to position [1813, 0]
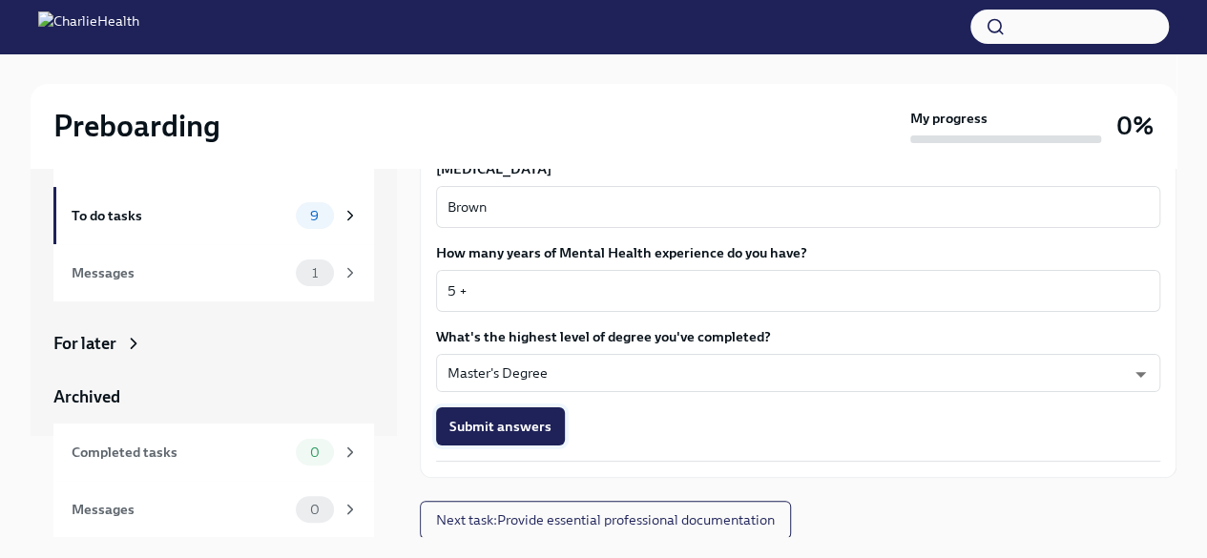
click at [483, 428] on span "Submit answers" at bounding box center [500, 426] width 102 height 19
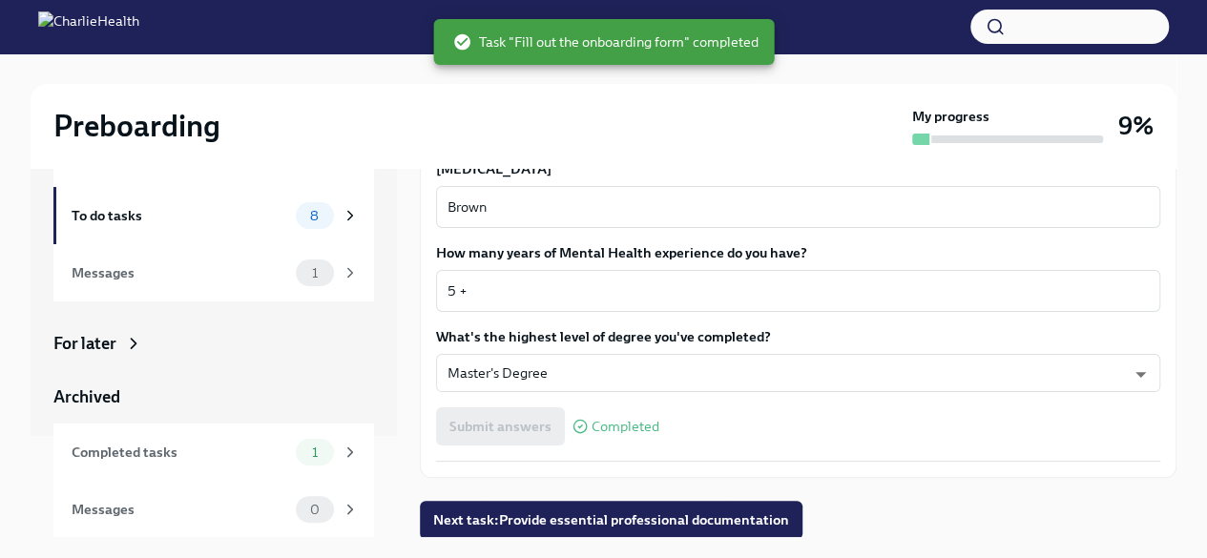
scroll to position [1814, 0]
click at [599, 522] on span "Next task : Provide essential professional documentation" at bounding box center [611, 518] width 356 height 19
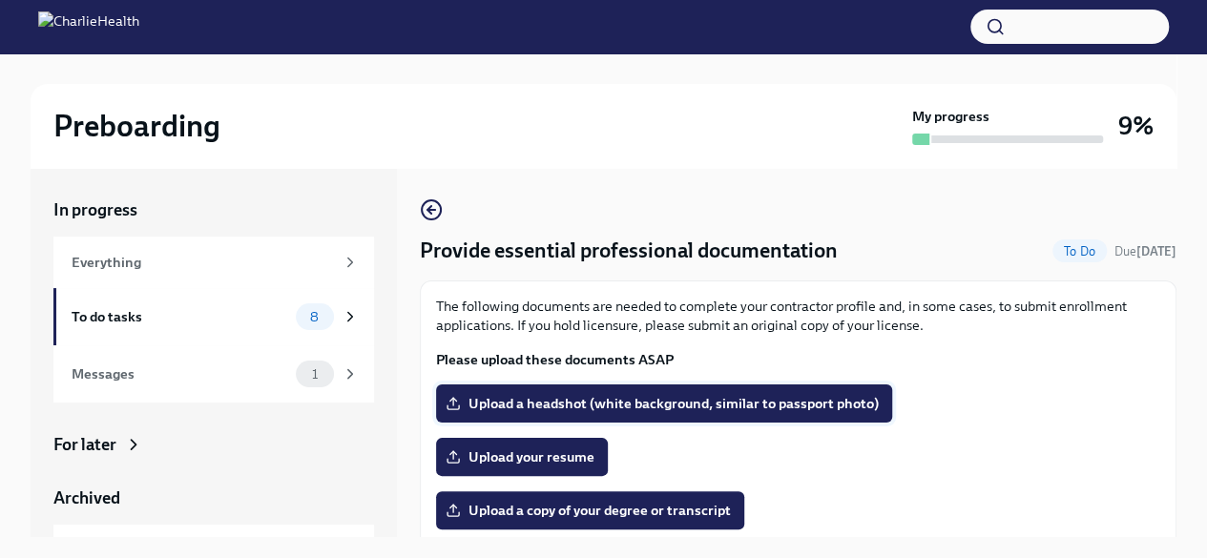
click at [553, 403] on span "Upload a headshot (white background, similar to passport photo)" at bounding box center [663, 403] width 429 height 19
click at [0, 0] on input "Upload a headshot (white background, similar to passport photo)" at bounding box center [0, 0] width 0 height 0
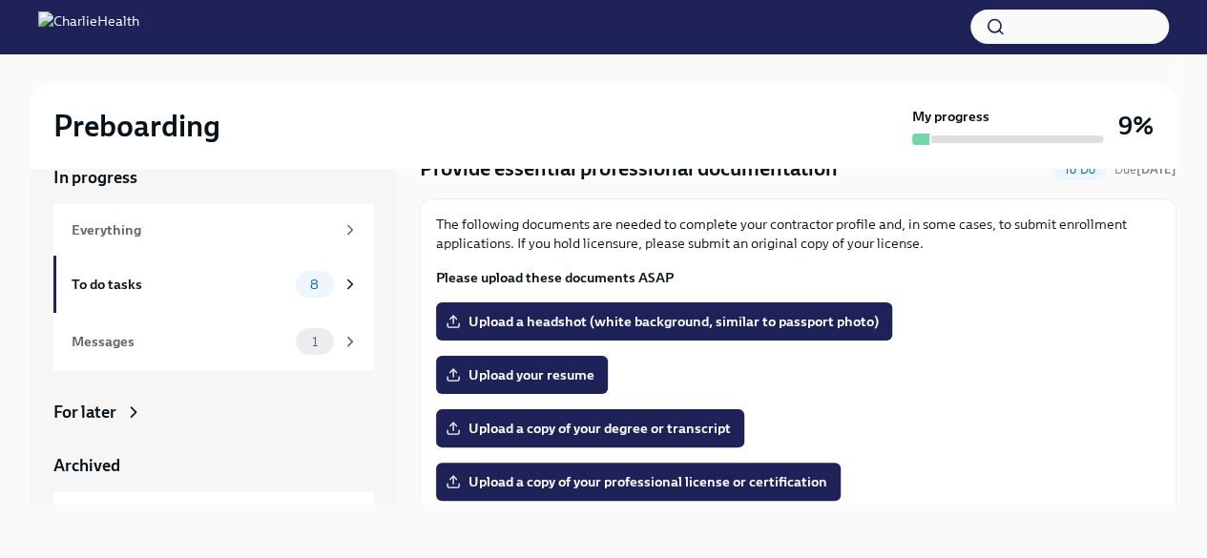
scroll to position [48, 0]
